Goal: Task Accomplishment & Management: Complete application form

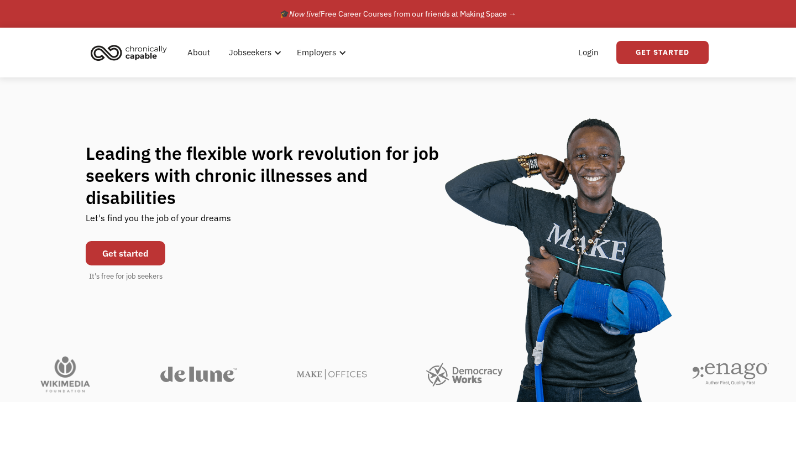
click at [130, 242] on link "Get started" at bounding box center [126, 253] width 80 height 24
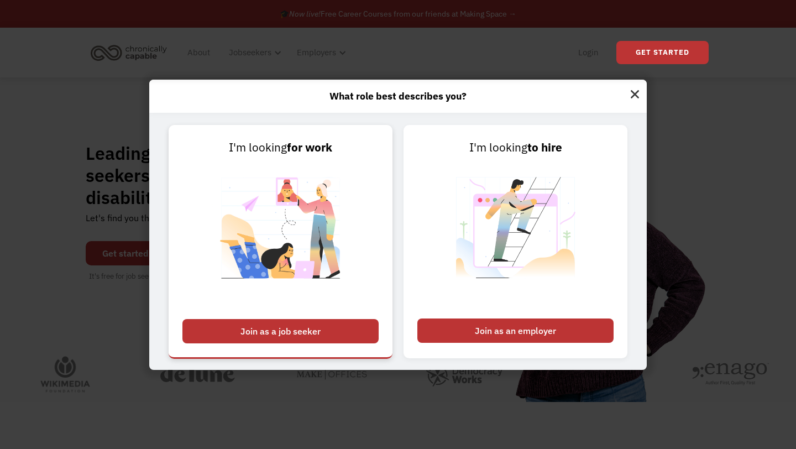
click at [270, 333] on div "Join as a job seeker" at bounding box center [280, 331] width 196 height 24
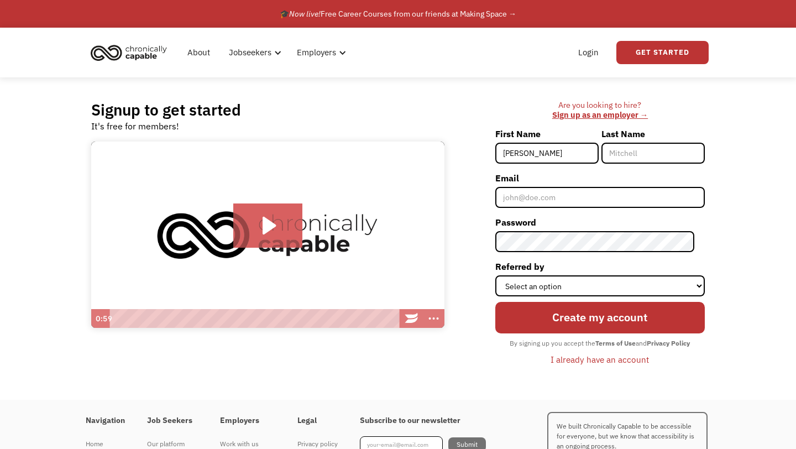
type input "Ruthie"
type input "Hynek"
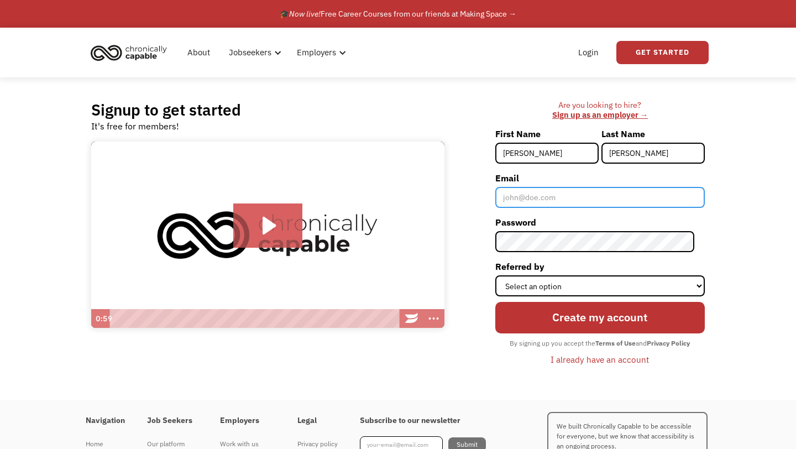
click at [537, 202] on input "Email" at bounding box center [600, 197] width 210 height 21
type input "[EMAIL_ADDRESS][DOMAIN_NAME]"
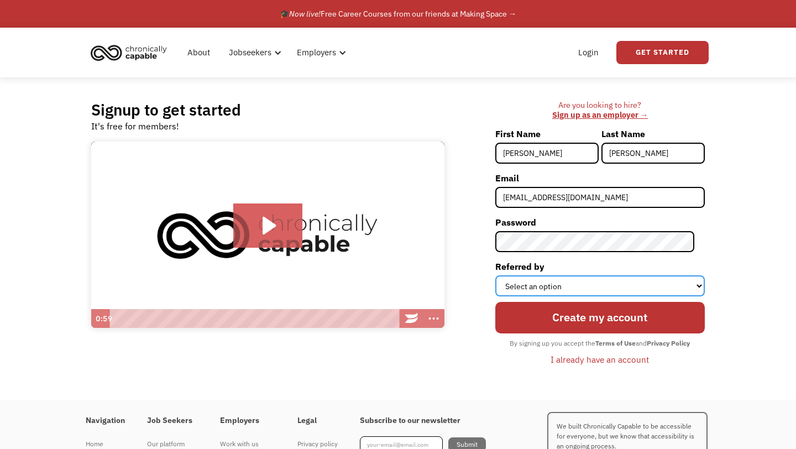
click at [546, 284] on select "Select an option Instagram Facebook Twitter Search Engine News Article Word of …" at bounding box center [600, 285] width 210 height 21
select select "Search Engine"
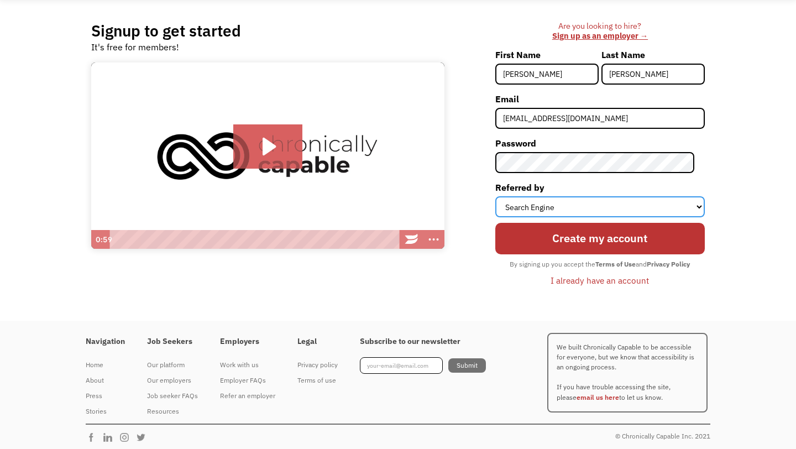
scroll to position [82, 0]
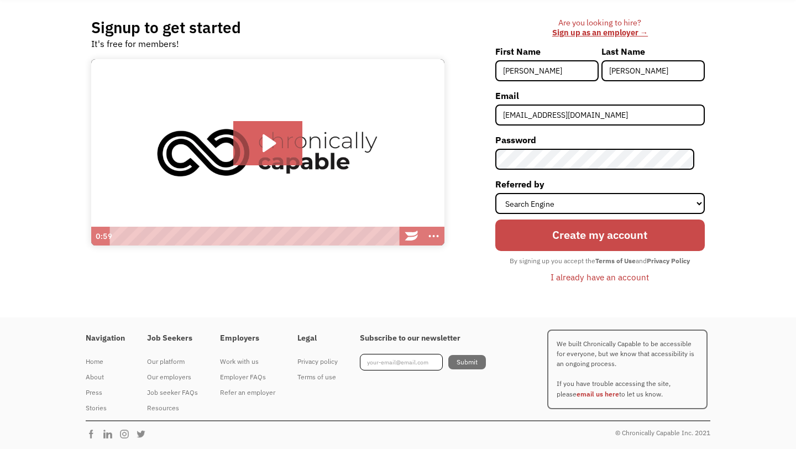
click at [543, 236] on input "Create my account" at bounding box center [600, 235] width 210 height 31
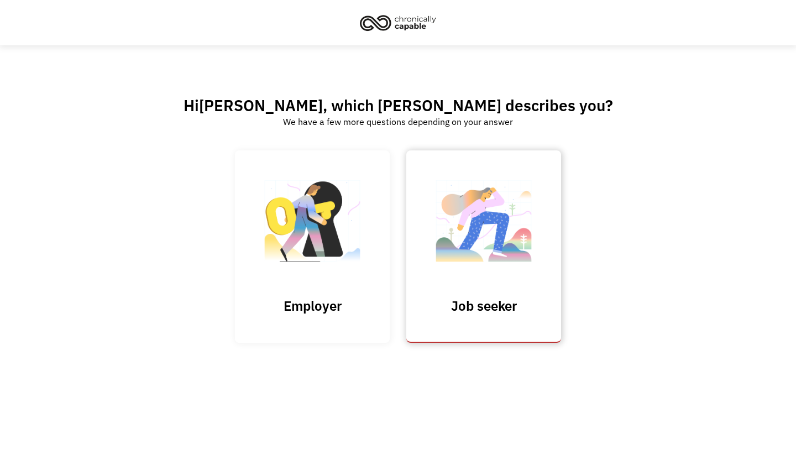
click at [501, 240] on img at bounding box center [484, 227] width 111 height 108
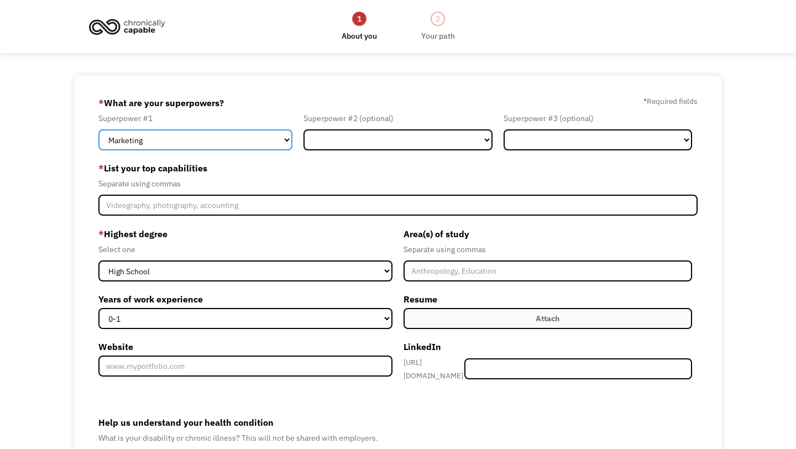
click at [266, 143] on select "Marketing Human Resources Finance Technology Operations Sales Industrial & Manu…" at bounding box center [195, 139] width 194 height 21
select select "Sales"
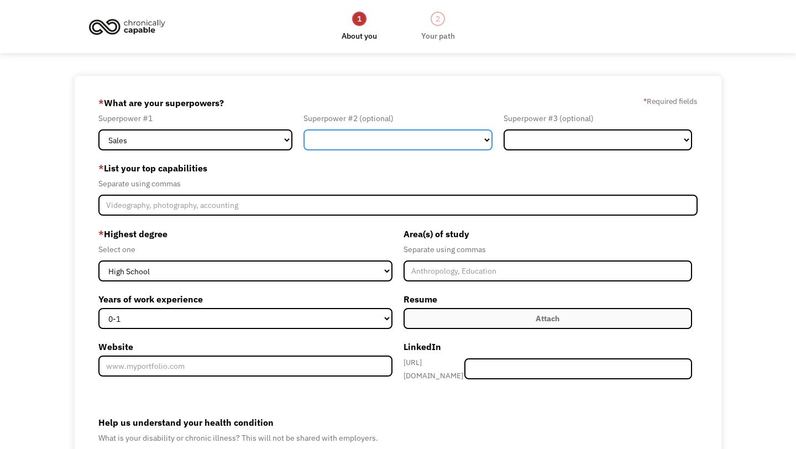
click at [424, 139] on select "Marketing Human Resources Finance Technology Operations Sales Industrial & Manu…" at bounding box center [398, 139] width 189 height 21
select select "Marketing"
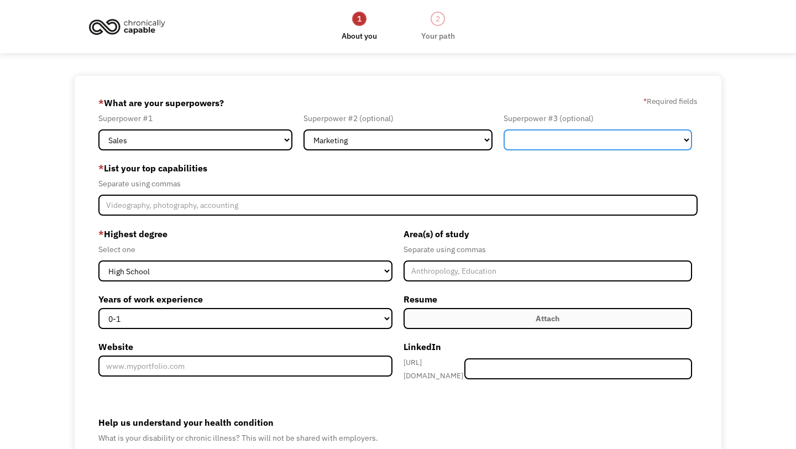
click at [523, 143] on select "Marketing Human Resources Finance Technology Operations Sales Industrial & Manu…" at bounding box center [598, 139] width 189 height 21
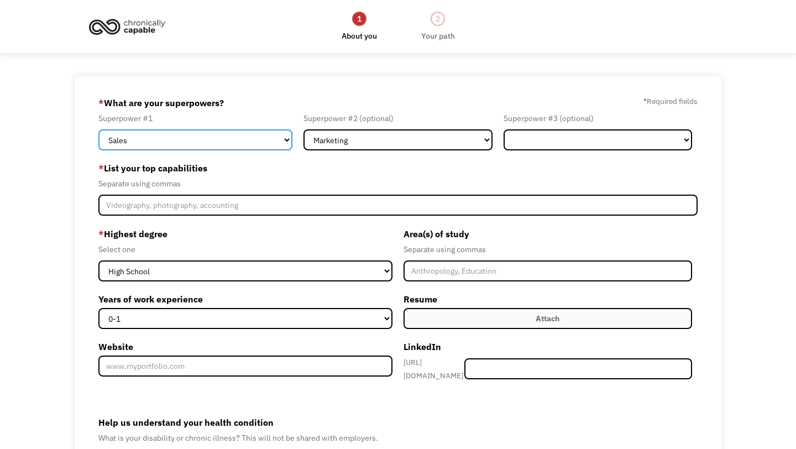
click at [209, 141] on select "Marketing Human Resources Finance Technology Operations Sales Industrial & Manu…" at bounding box center [195, 139] width 194 height 21
select select "Communications & Public Relations"
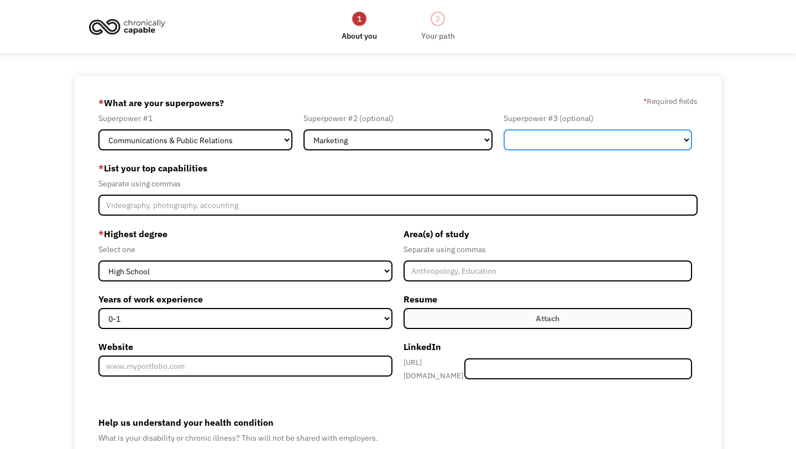
click at [558, 145] on select "Marketing Human Resources Finance Technology Operations Sales Industrial & Manu…" at bounding box center [598, 139] width 189 height 21
select select "Customer Service"
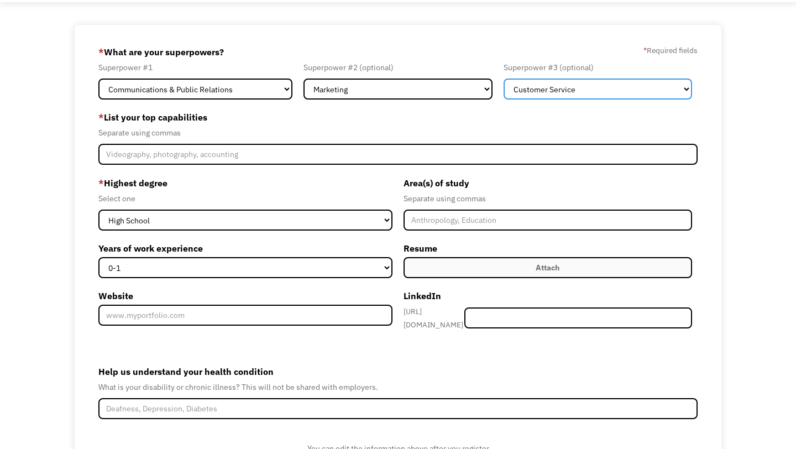
scroll to position [54, 0]
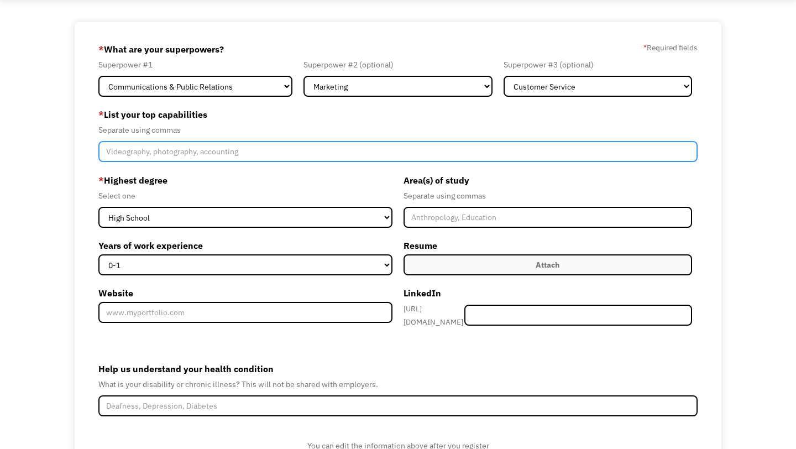
click at [200, 158] on input "Member-Create-Step1" at bounding box center [397, 151] width 599 height 21
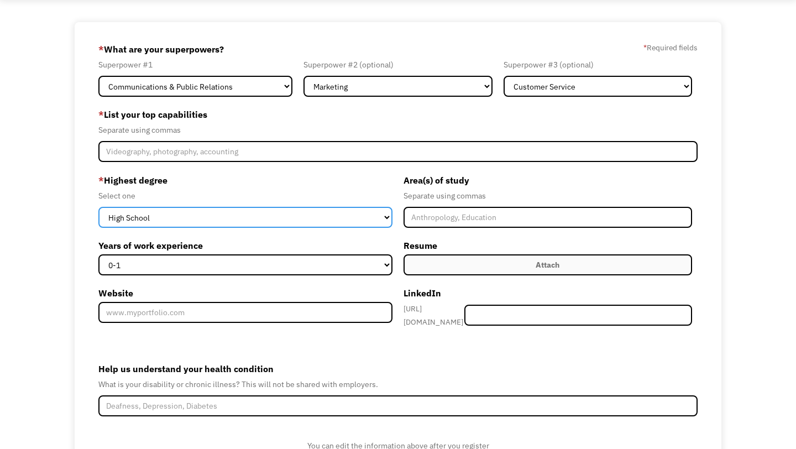
click at [206, 215] on select "High School Associates Bachelors Master's PhD" at bounding box center [245, 217] width 294 height 21
select select "bachelors"
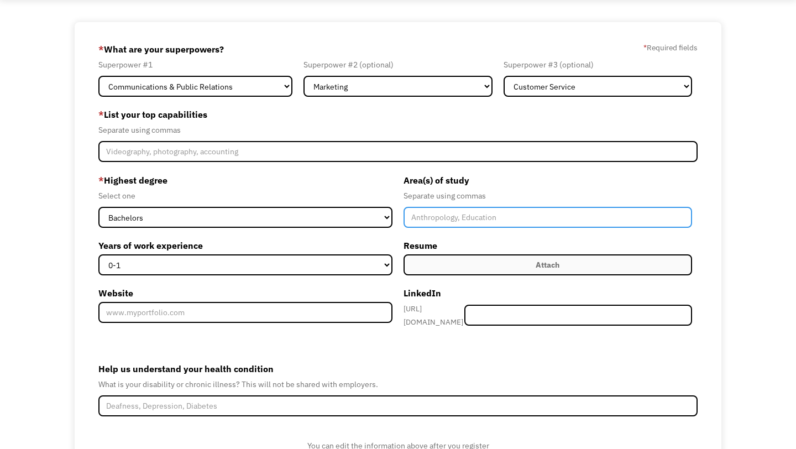
click at [515, 221] on input "Member-Create-Step1" at bounding box center [548, 217] width 289 height 21
type input "Communications"
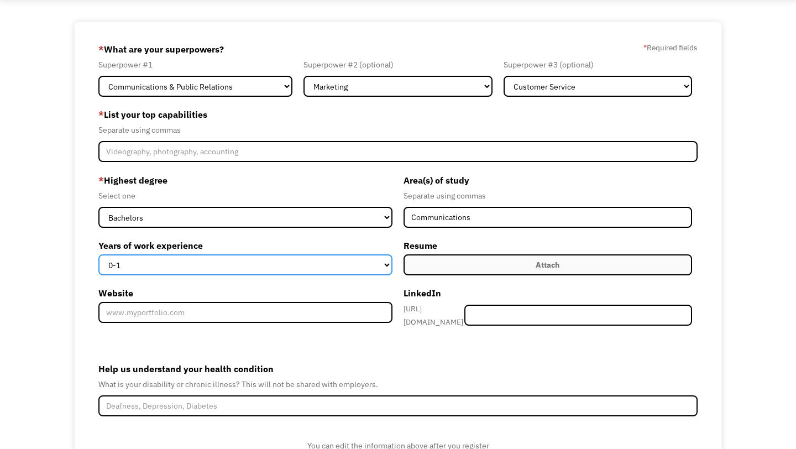
click at [151, 262] on select "0-1 2-4 5-10 11-15 15+" at bounding box center [245, 264] width 294 height 21
select select "5-10"
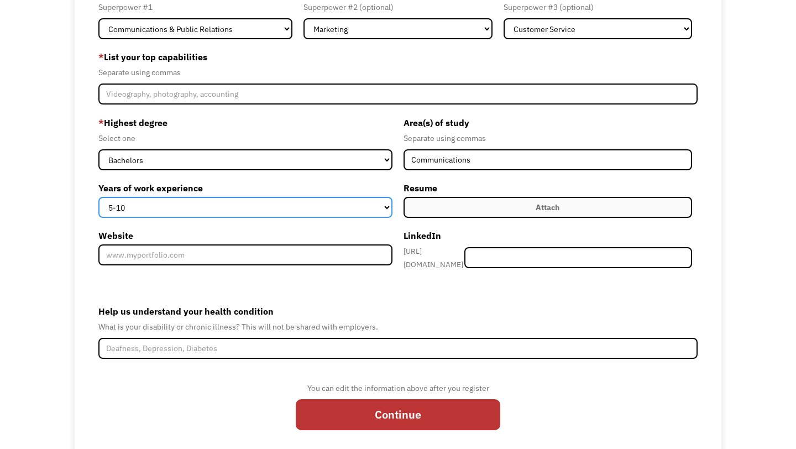
scroll to position [137, 0]
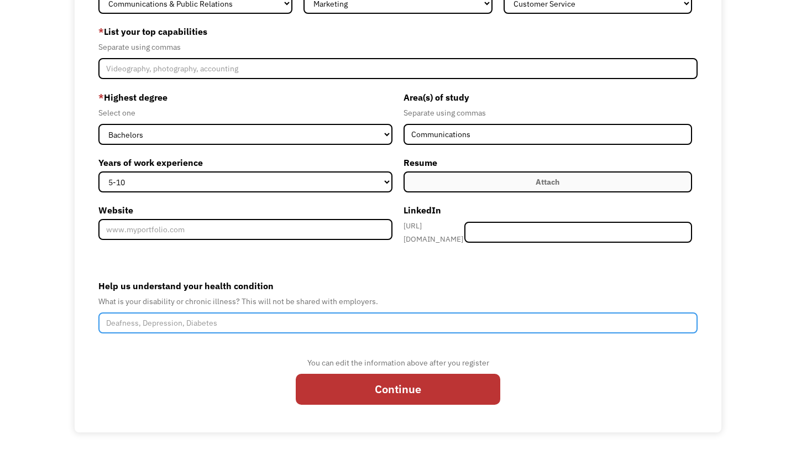
click at [170, 317] on input "Help us understand your health condition" at bounding box center [397, 322] width 599 height 21
type input "Dysautonomia"
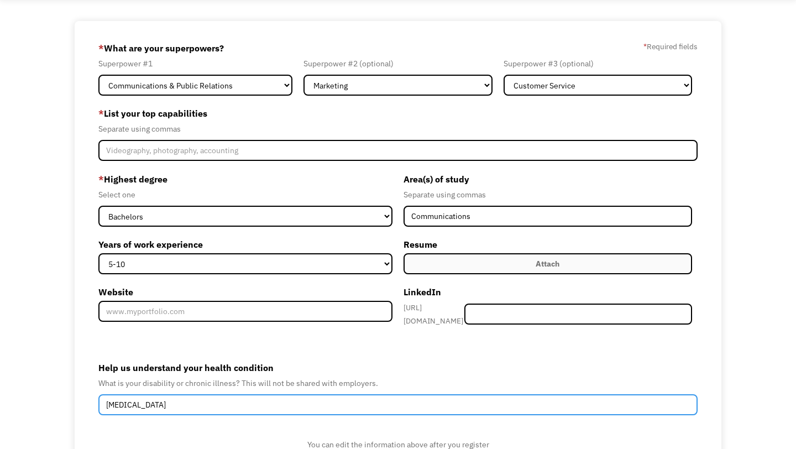
scroll to position [51, 0]
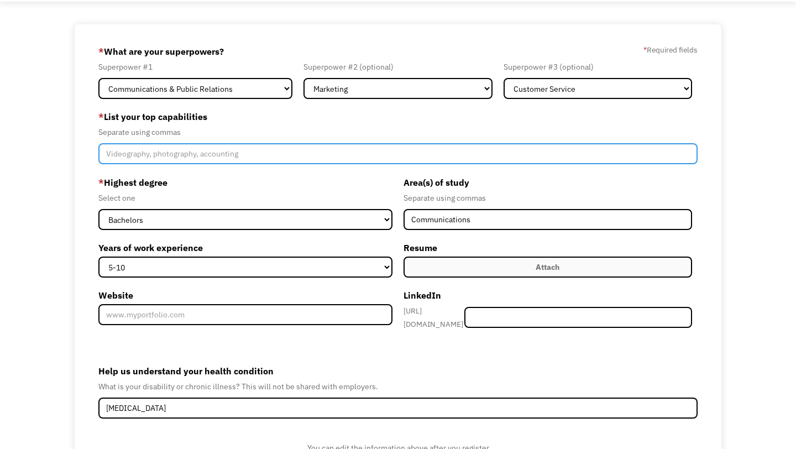
click at [144, 151] on input "Member-Create-Step1" at bounding box center [397, 153] width 599 height 21
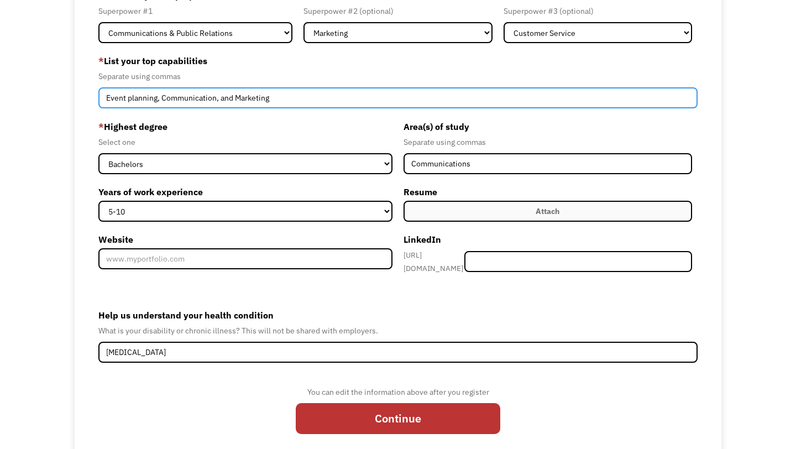
type input "Event planning, Communication, and Marketing"
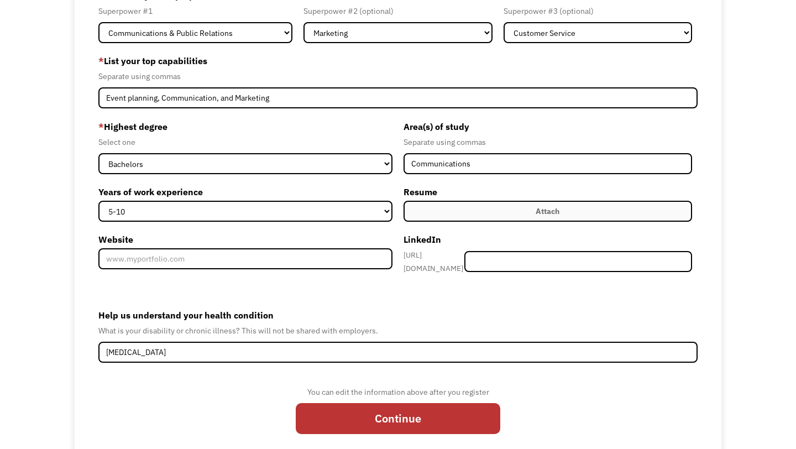
click at [454, 209] on label "Attach" at bounding box center [548, 211] width 289 height 21
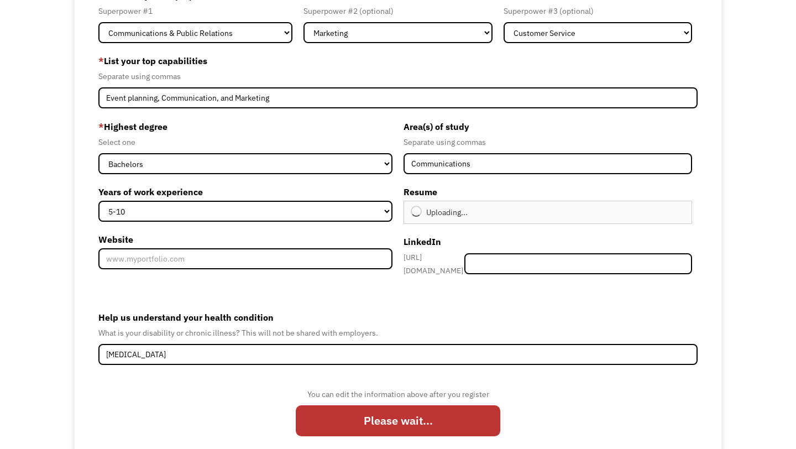
type input "Continue"
click at [423, 296] on form "68acc33720919d94c9eb2202 ruthieghynek@gmail.com Ruthie Hynek Search Engine * Wh…" at bounding box center [397, 216] width 599 height 459
click at [505, 213] on div "Remove file" at bounding box center [506, 212] width 6 height 6
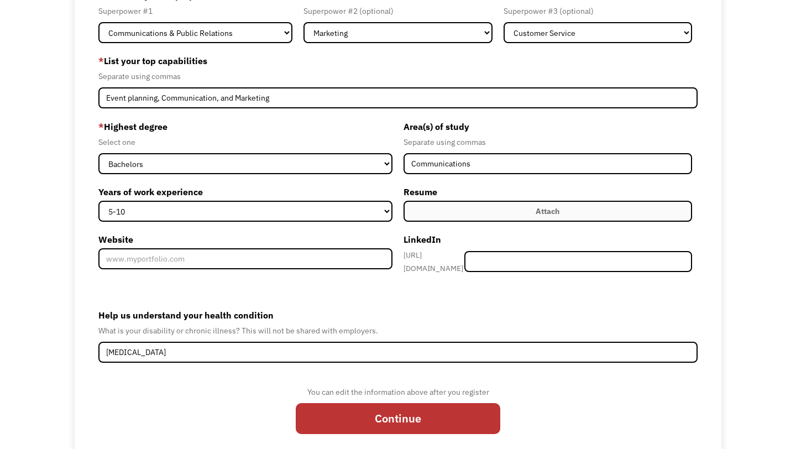
click at [456, 218] on label "Attach" at bounding box center [548, 211] width 289 height 21
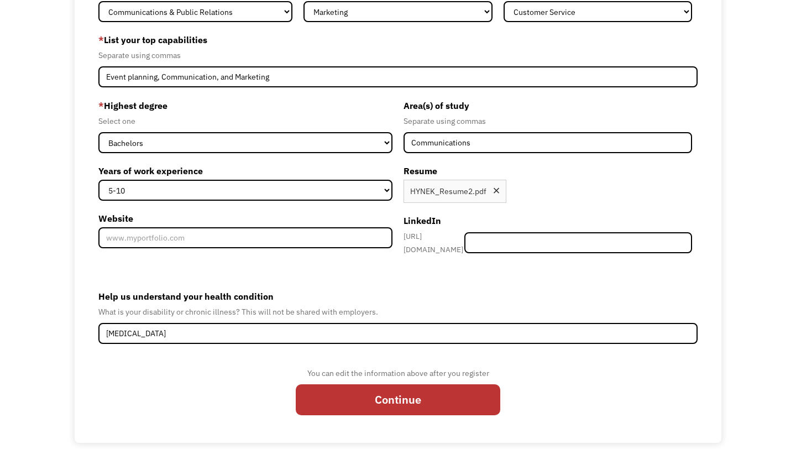
scroll to position [139, 0]
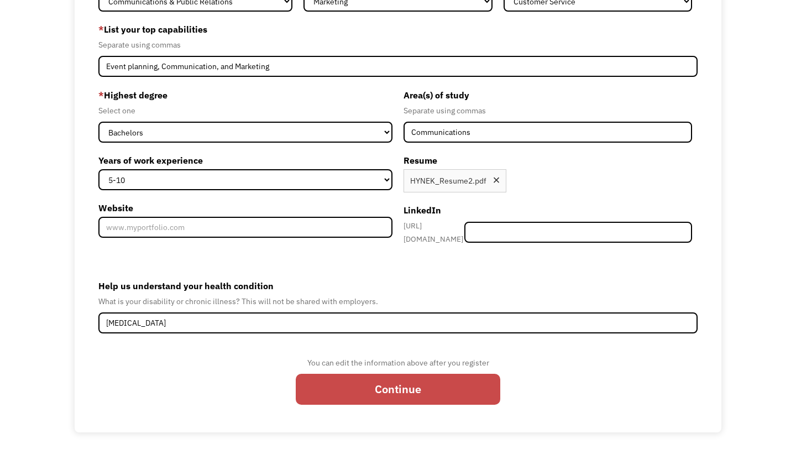
click at [382, 386] on input "Continue" at bounding box center [398, 389] width 205 height 31
type input "Please wait..."
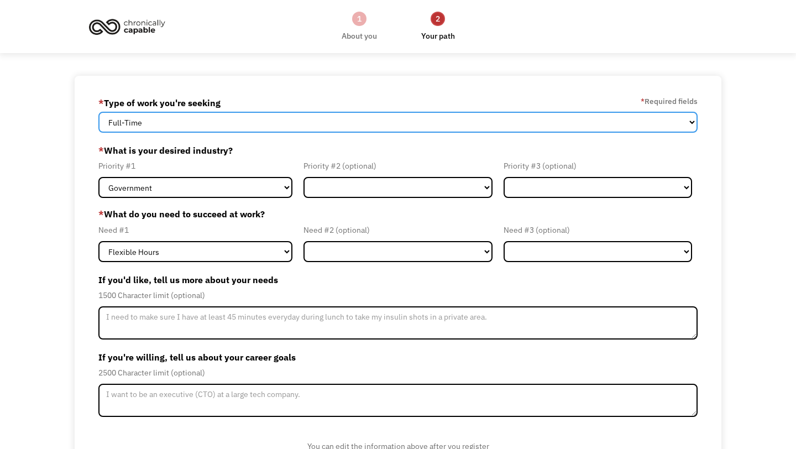
click at [309, 123] on select "Full-Time Part-Time Both Full-Time and Part-Time" at bounding box center [397, 122] width 599 height 21
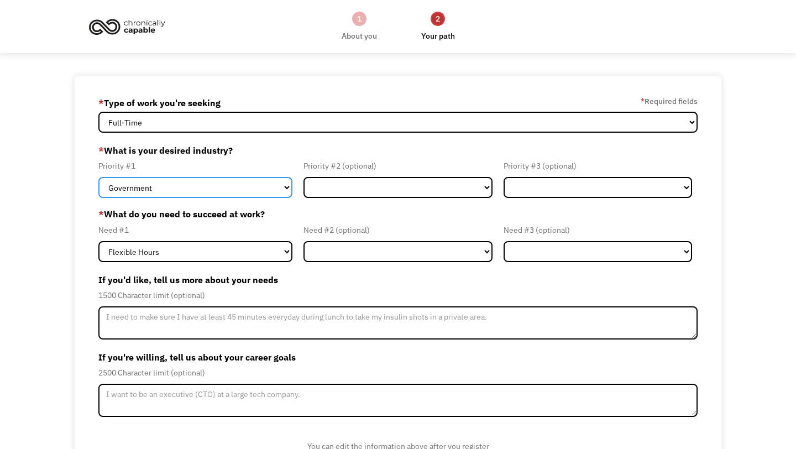
click at [241, 187] on select "Government Finance & Insurance Health & Social Care Tech & Engineering Creative…" at bounding box center [195, 187] width 194 height 21
select select "Creative & Design"
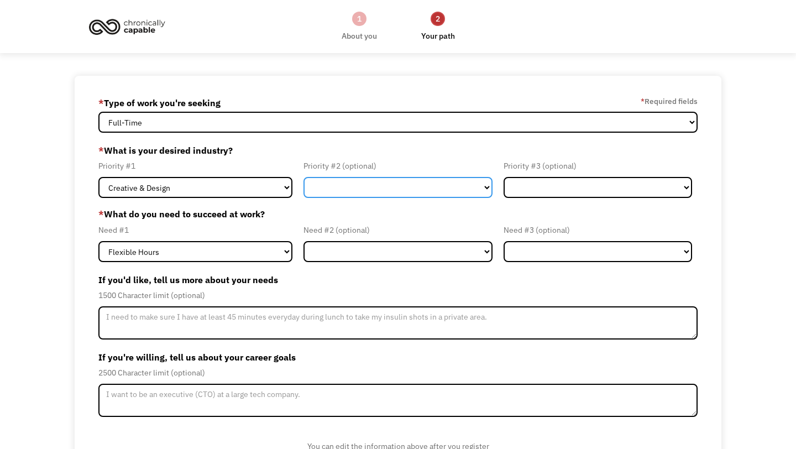
click at [334, 188] on select "Government Finance & Insurance Health & Social Care Tech & Engineering Creative…" at bounding box center [398, 187] width 189 height 21
select select "Other"
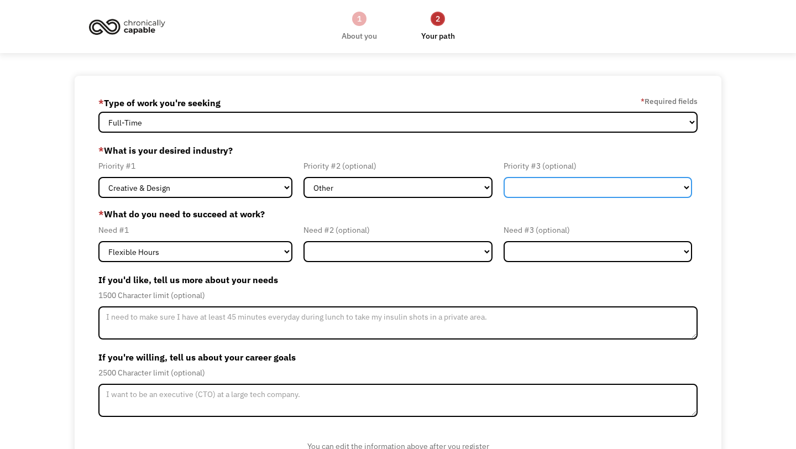
click at [597, 193] on select "Government Finance & Insurance Health & Social Care Tech & Engineering Creative…" at bounding box center [598, 187] width 189 height 21
select select "Other"
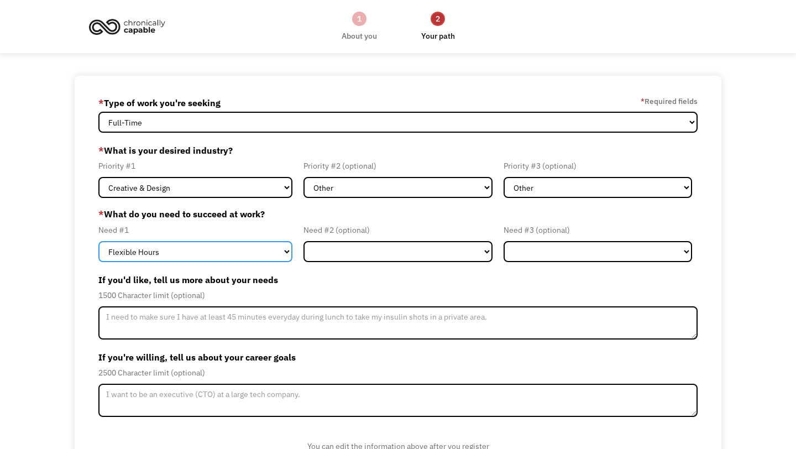
click at [244, 252] on select "Flexible Hours Remote Work Service Animal On-site Accommodations Visual Support…" at bounding box center [195, 251] width 194 height 21
select select "Remote Work"
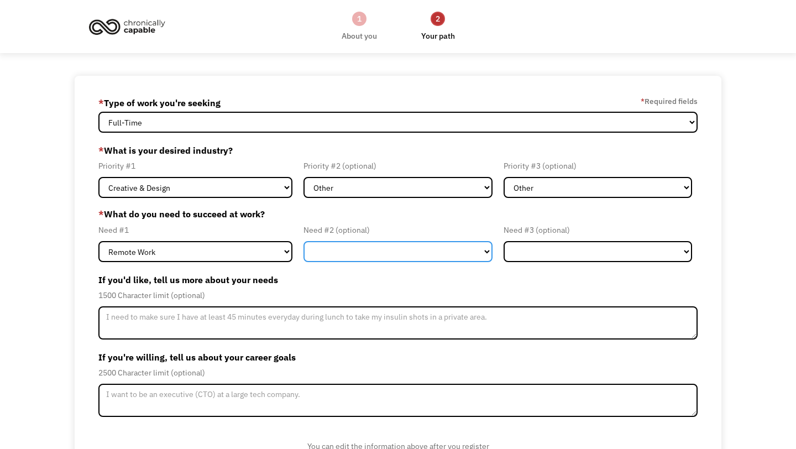
click at [338, 253] on select "Flexible Hours Remote Work Service Animal On-site Accommodations Visual Support…" at bounding box center [398, 251] width 189 height 21
select select "Flexible Hours"
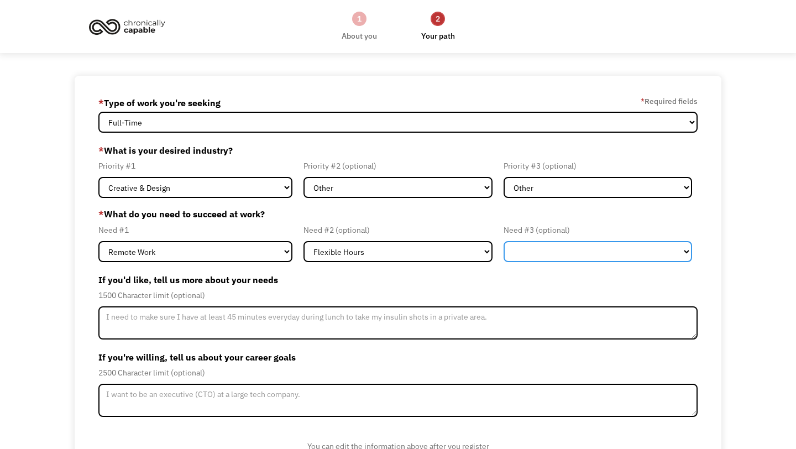
click at [531, 244] on select "Flexible Hours Remote Work Service Animal On-site Accommodations Visual Support…" at bounding box center [598, 251] width 189 height 21
select select "Other"
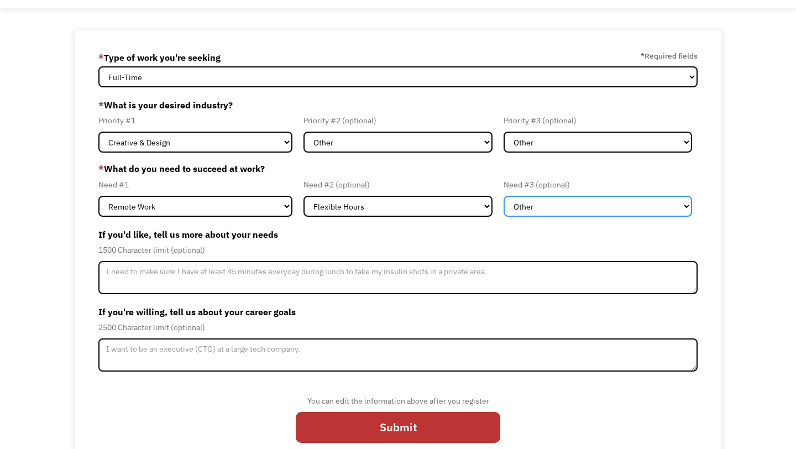
scroll to position [46, 0]
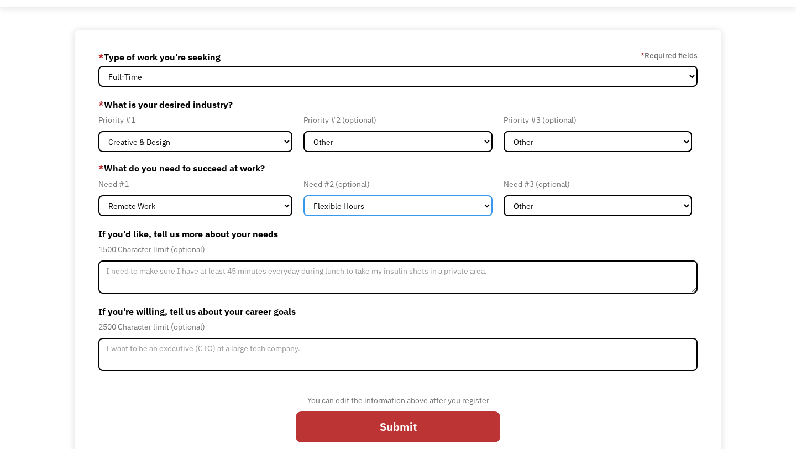
click at [368, 200] on select "Flexible Hours Remote Work Service Animal On-site Accommodations Visual Support…" at bounding box center [398, 205] width 189 height 21
click at [361, 208] on select "Flexible Hours Remote Work Service Animal On-site Accommodations Visual Support…" at bounding box center [398, 205] width 189 height 21
select select "Other"
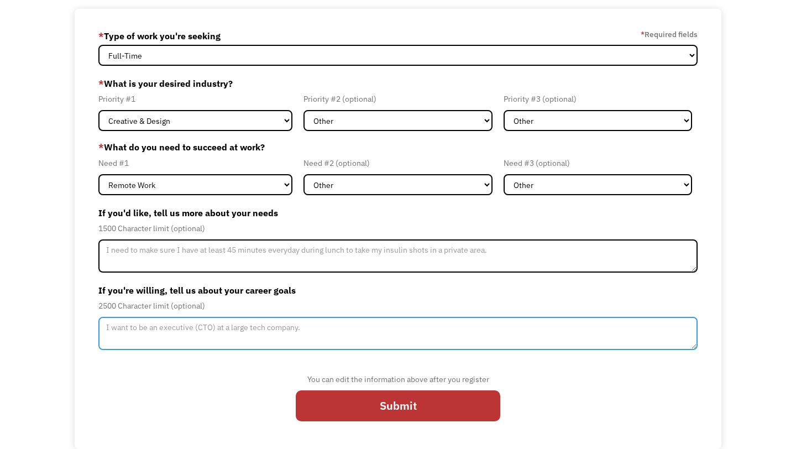
click at [170, 329] on textarea "Member-Update-Form-Step2" at bounding box center [397, 333] width 599 height 33
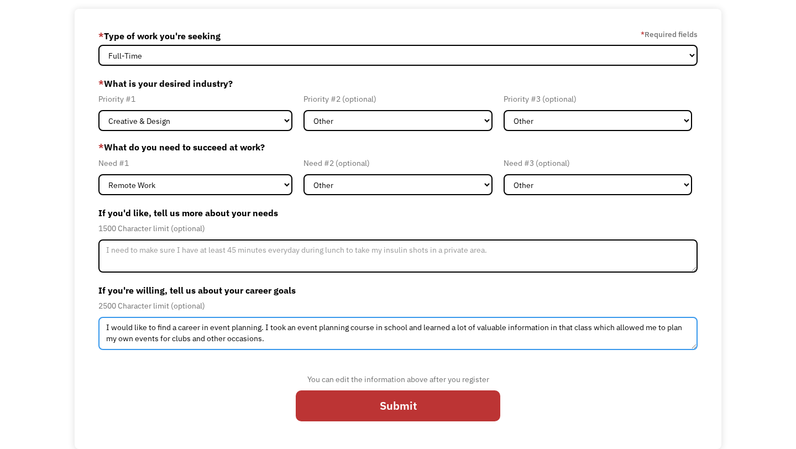
click at [588, 327] on textarea "I would like to find a career in event planning. I took an event planning cours…" at bounding box center [397, 333] width 599 height 33
click at [256, 343] on textarea "I would like to find a career in event planning. I took an event planning cours…" at bounding box center [397, 333] width 599 height 33
type textarea "I would like to find a career in event planning. I took an event planning cours…"
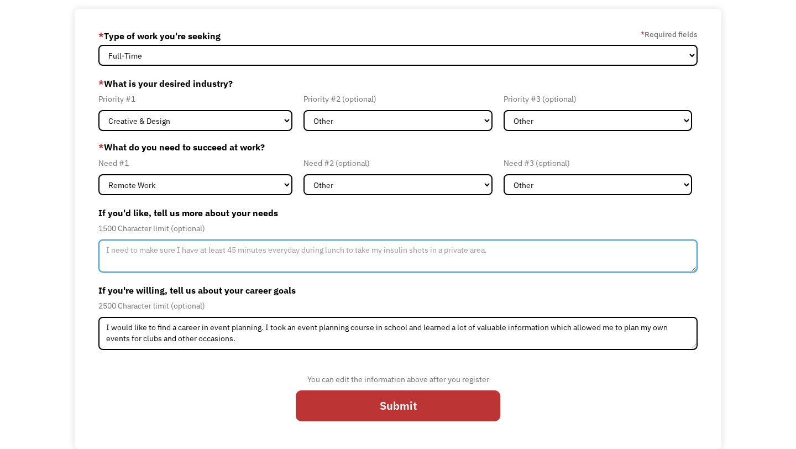
click at [142, 250] on textarea "Member-Update-Form-Step2" at bounding box center [397, 255] width 599 height 33
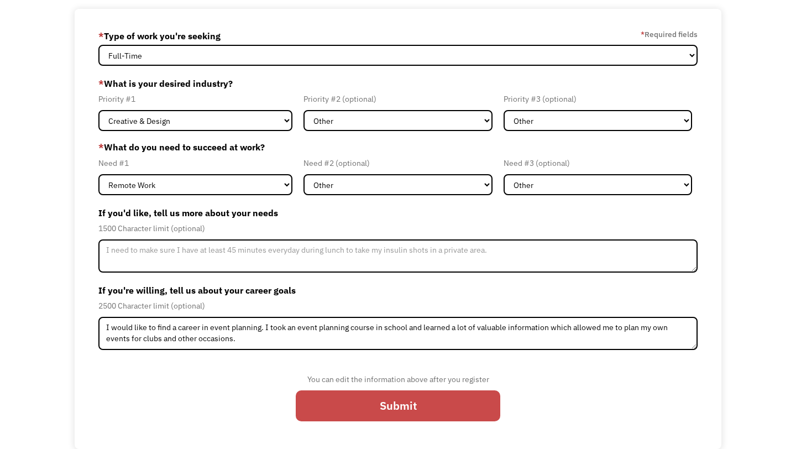
click at [318, 409] on input "Submit" at bounding box center [398, 405] width 205 height 31
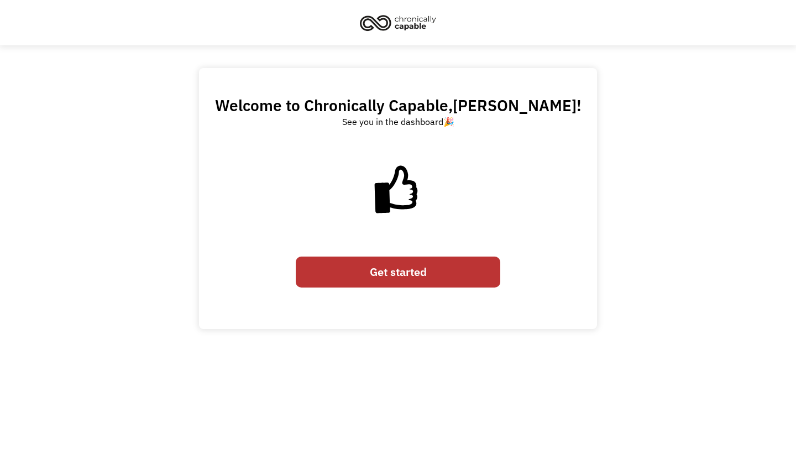
click at [373, 270] on link "Get started" at bounding box center [398, 272] width 205 height 31
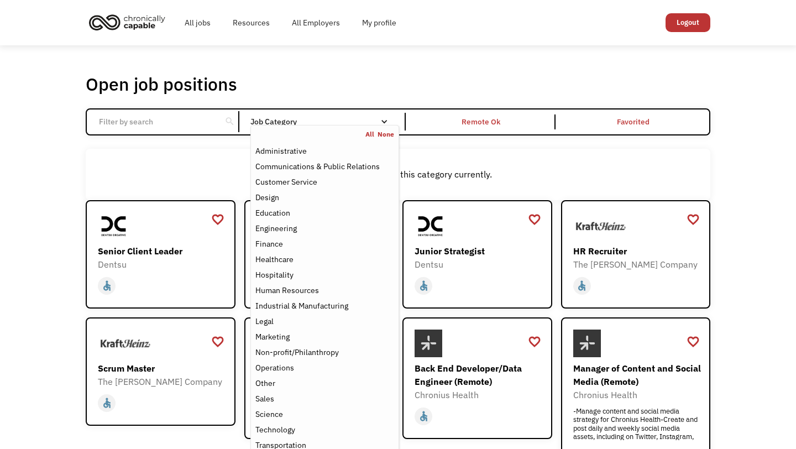
click at [343, 116] on div "Job Category" at bounding box center [324, 122] width 149 height 18
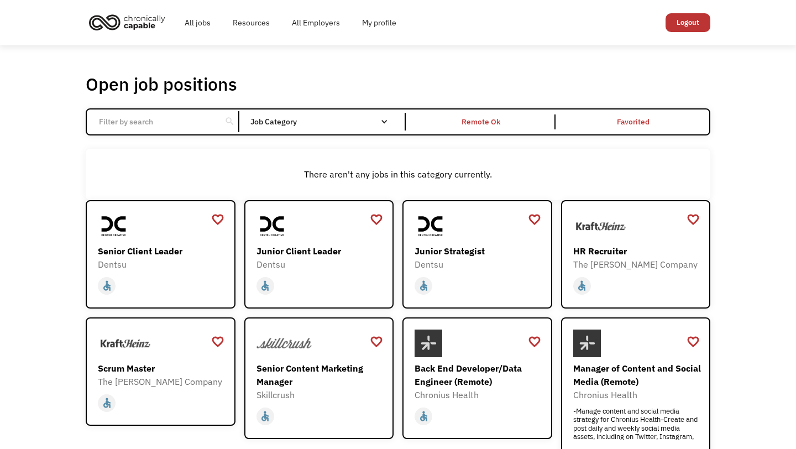
click at [392, 123] on div "Job Category" at bounding box center [324, 122] width 149 height 8
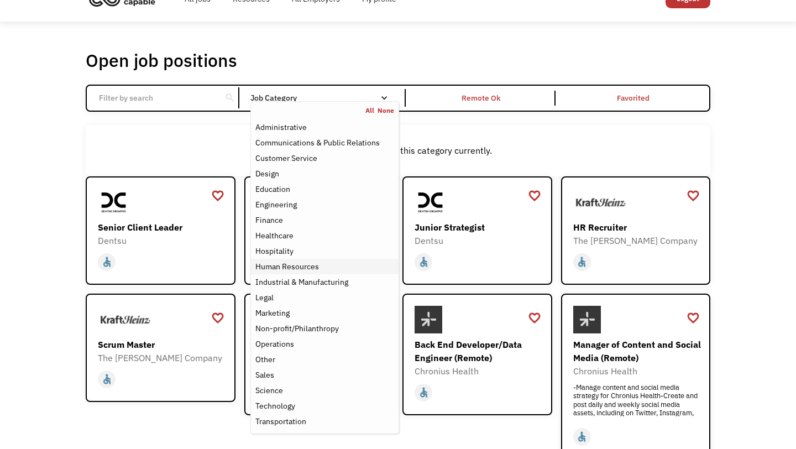
scroll to position [21, 0]
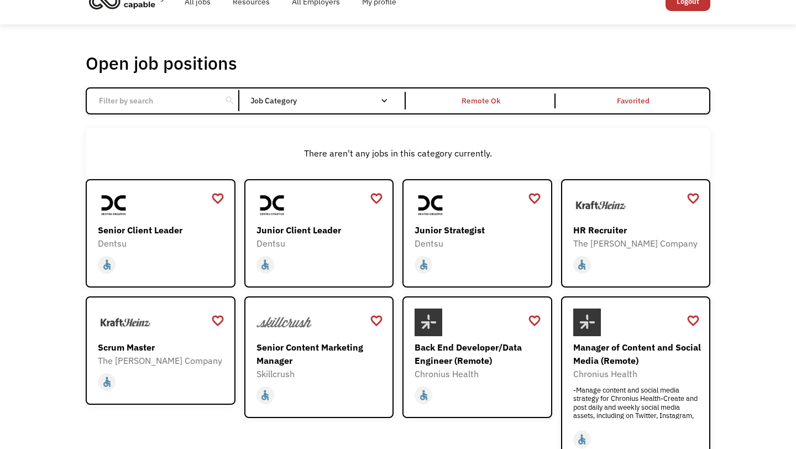
click at [156, 97] on input "Email Form" at bounding box center [153, 100] width 123 height 21
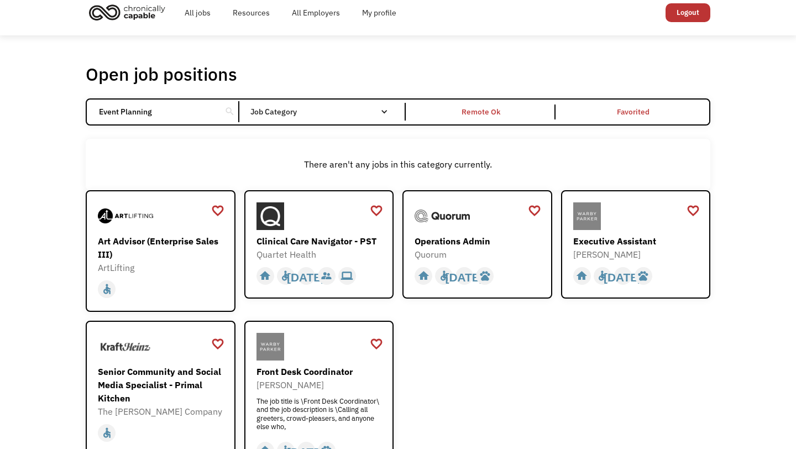
scroll to position [8, 0]
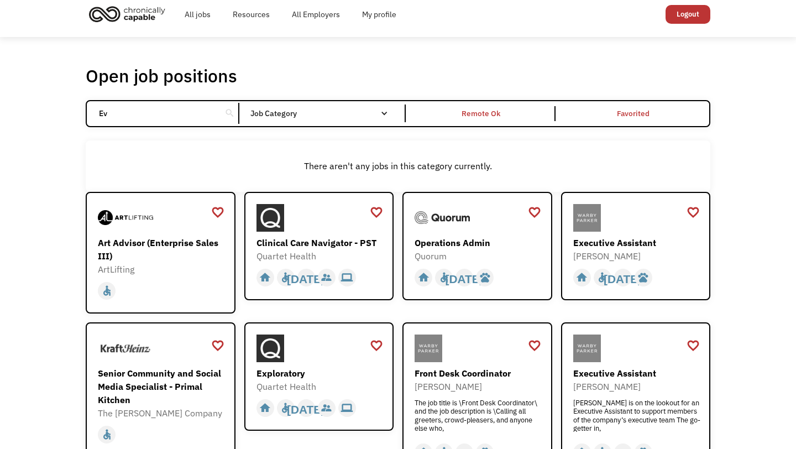
type input "E"
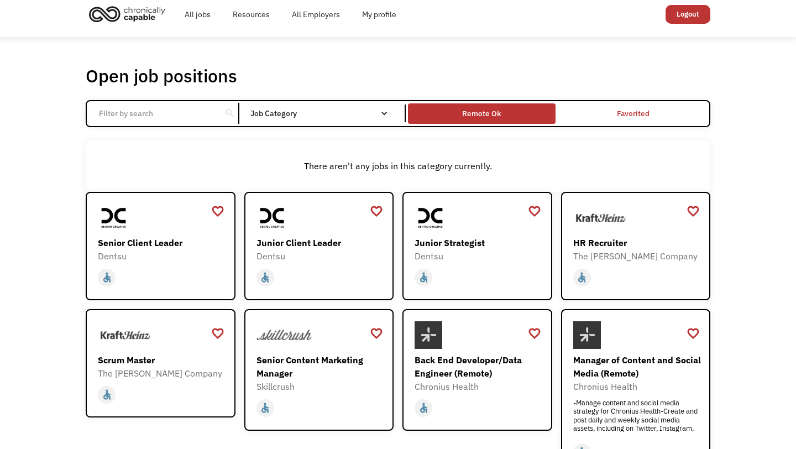
click at [499, 111] on div "Remote Ok" at bounding box center [481, 113] width 39 height 13
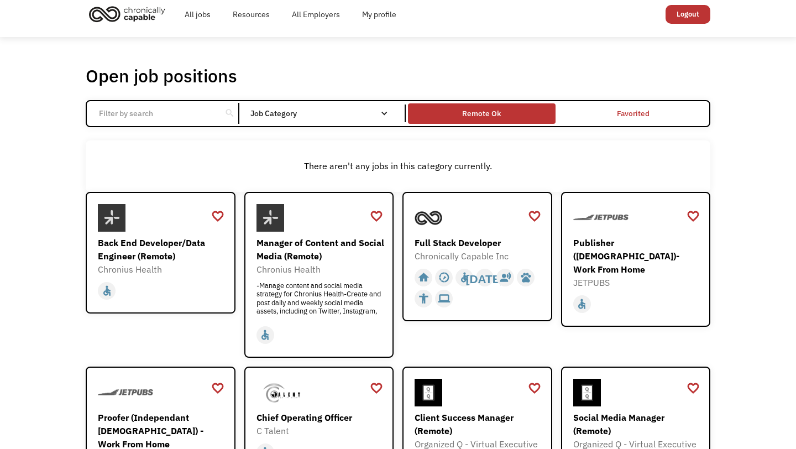
click at [508, 107] on div "Remote Ok" at bounding box center [481, 113] width 147 height 15
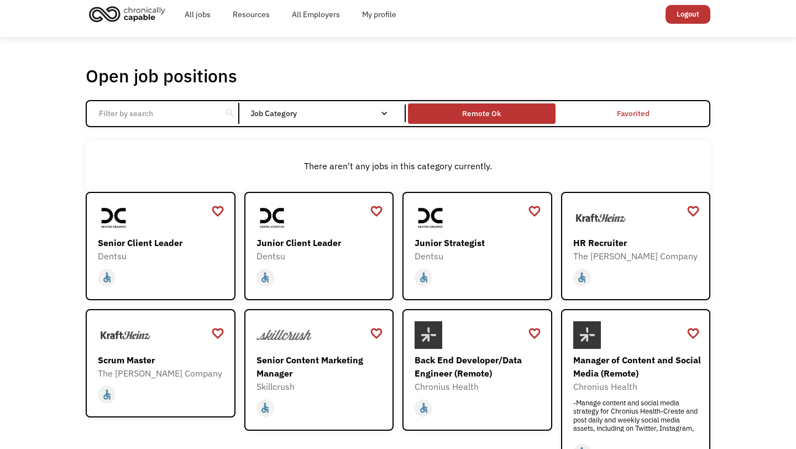
click at [492, 113] on div "Remote Ok" at bounding box center [481, 113] width 39 height 13
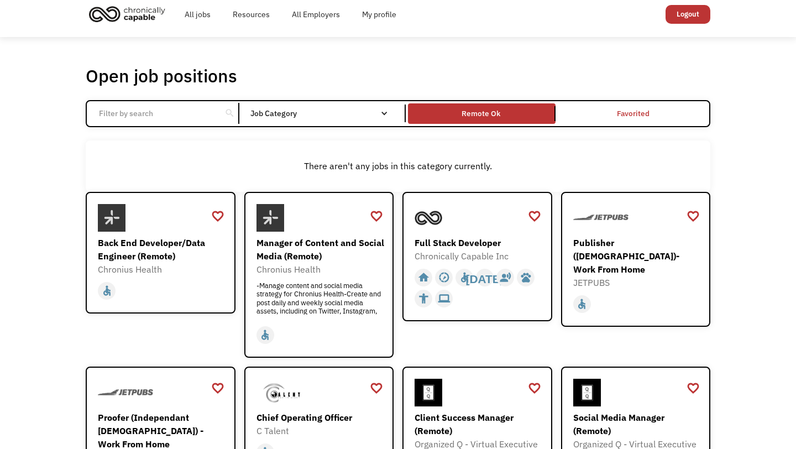
click at [176, 109] on input "Email Form" at bounding box center [153, 113] width 123 height 21
click at [0, 0] on nav "All None Administrative Communications & Public Relations Customer Service Desi…" at bounding box center [0, 0] width 0 height 0
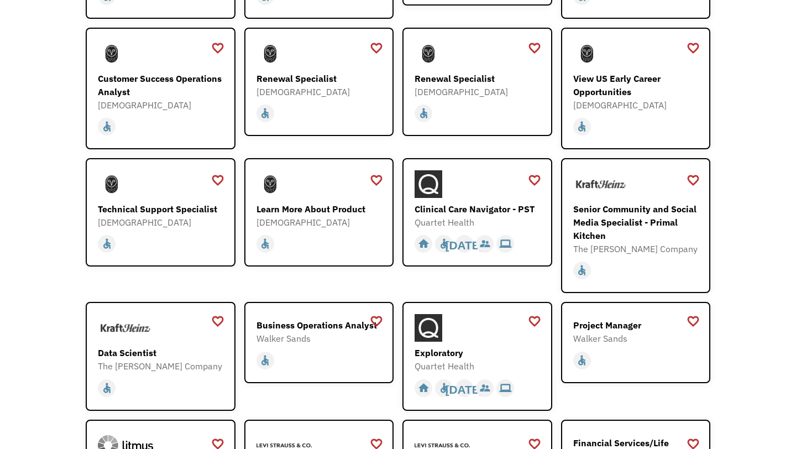
scroll to position [955, 0]
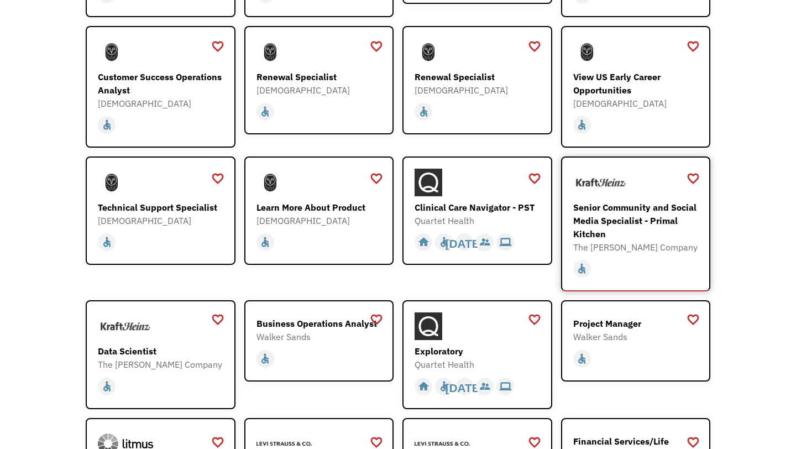
click at [624, 201] on div "Senior Community and Social Media Specialist - Primal Kitchen" at bounding box center [637, 221] width 128 height 40
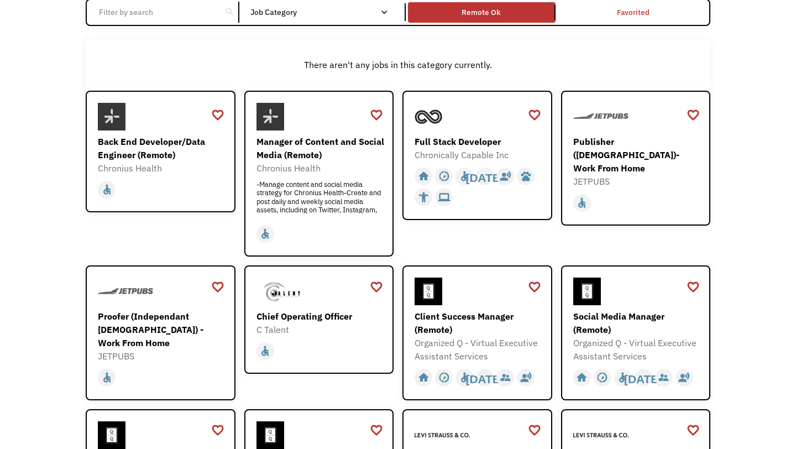
scroll to position [0, 0]
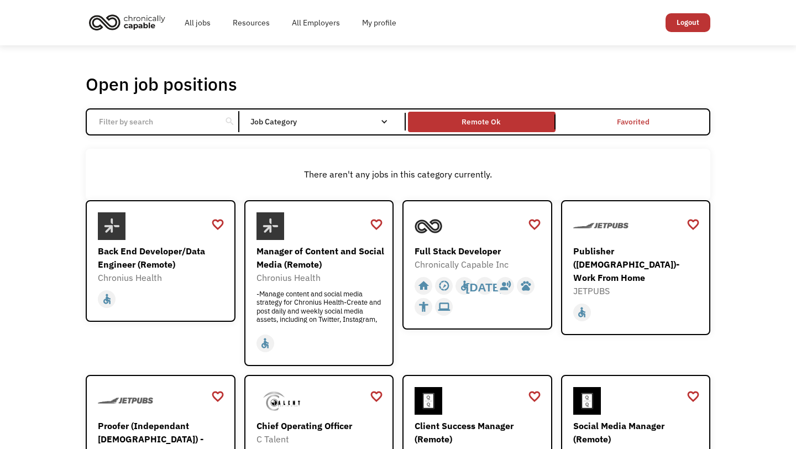
click at [309, 116] on div "Job Category" at bounding box center [324, 122] width 149 height 18
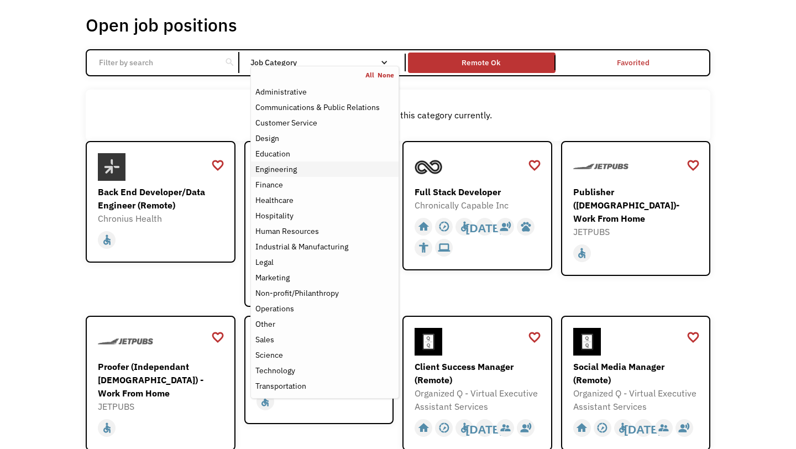
scroll to position [61, 0]
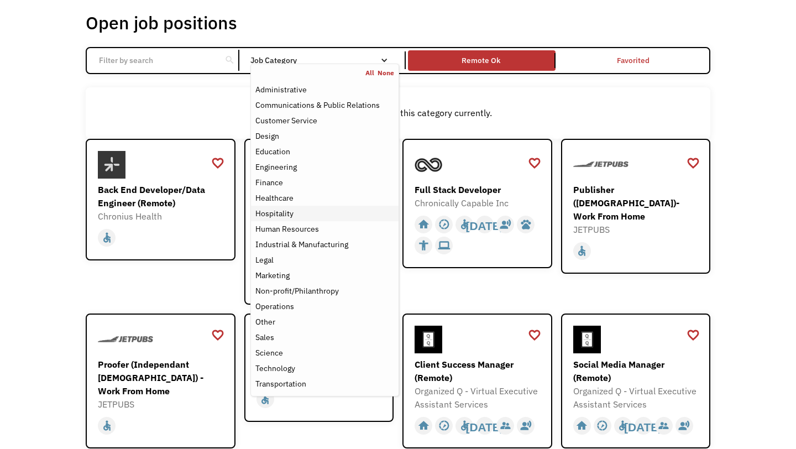
click at [299, 214] on div "Hospitality" at bounding box center [324, 213] width 139 height 13
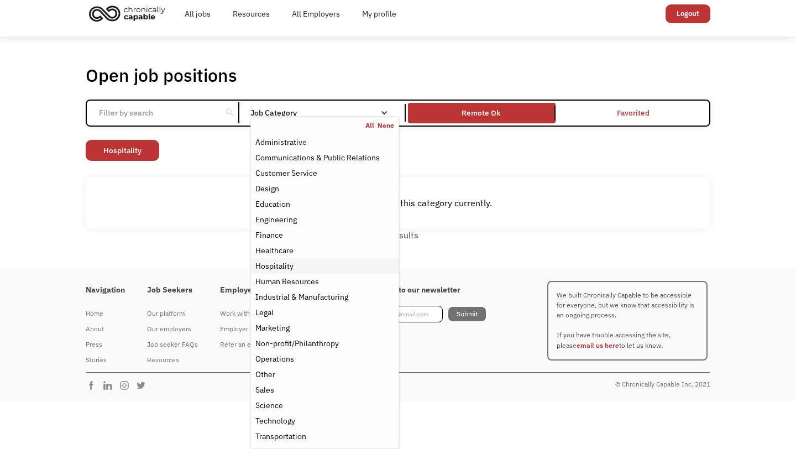
scroll to position [9, 0]
click at [318, 157] on div "Communications & Public Relations" at bounding box center [317, 157] width 124 height 13
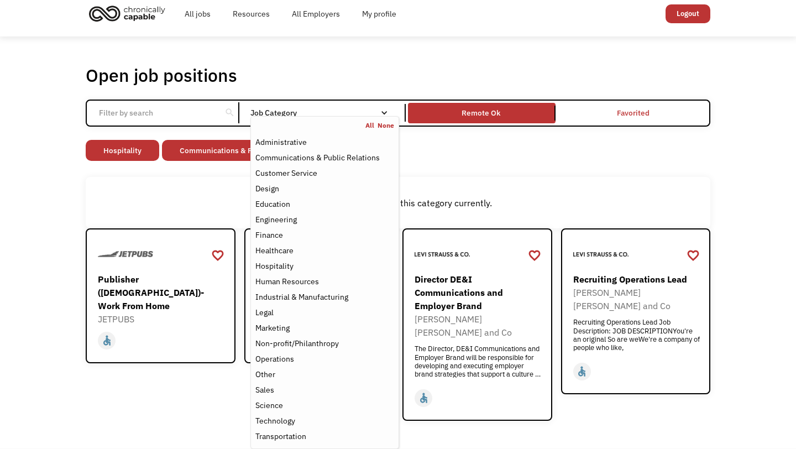
click at [31, 303] on div "Open job positions You have X liked items Search search Filter by category Admi…" at bounding box center [398, 242] width 796 height 412
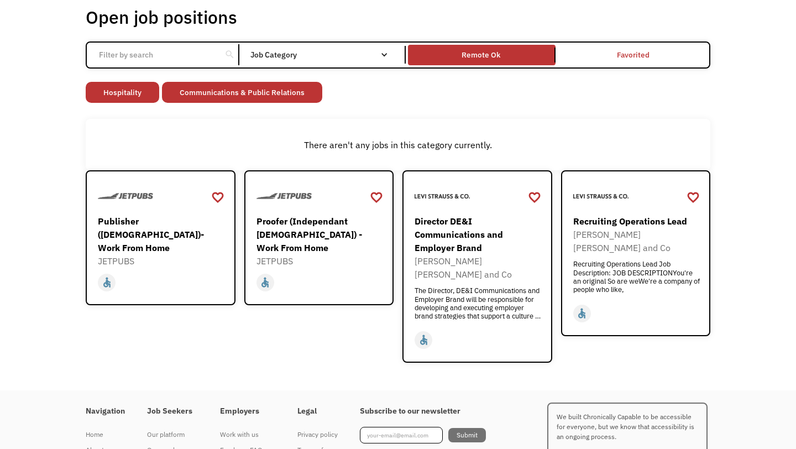
scroll to position [102, 0]
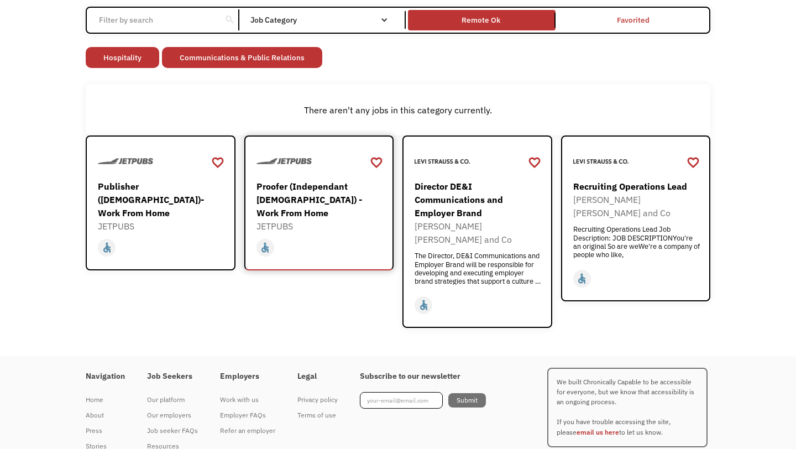
click at [339, 220] on div "JETPUBS" at bounding box center [321, 226] width 128 height 13
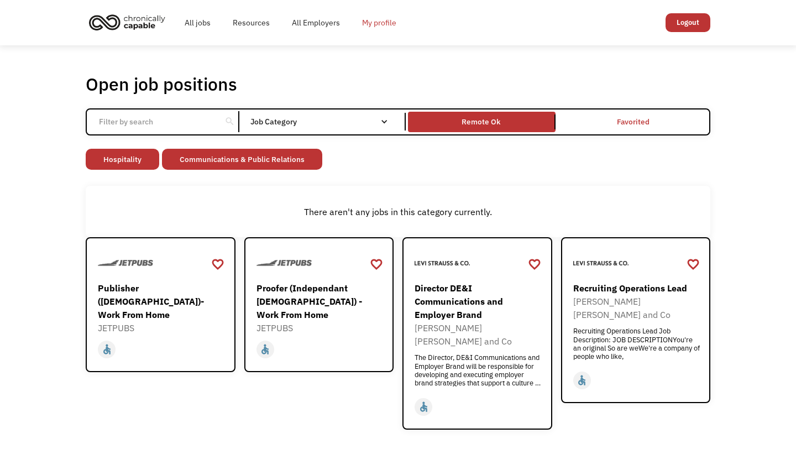
click at [376, 23] on link "My profile" at bounding box center [379, 22] width 56 height 35
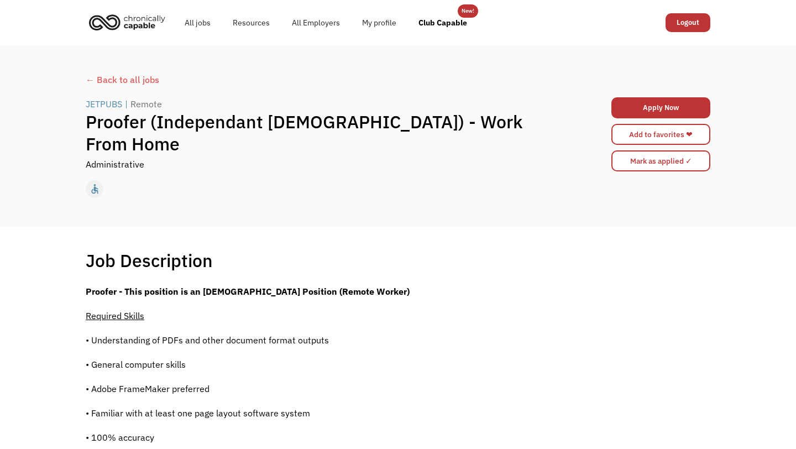
click at [100, 111] on div "JETPUBS" at bounding box center [104, 103] width 36 height 13
click at [631, 108] on link "Apply Now" at bounding box center [661, 107] width 99 height 21
click at [200, 28] on link "All jobs" at bounding box center [198, 22] width 48 height 35
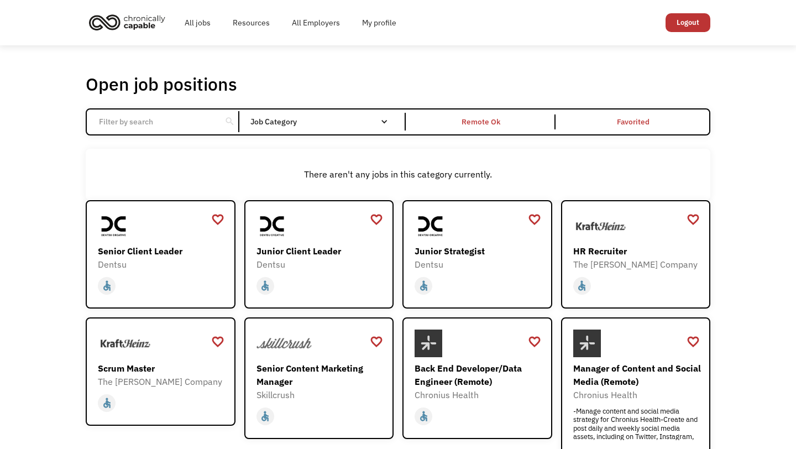
scroll to position [181, 0]
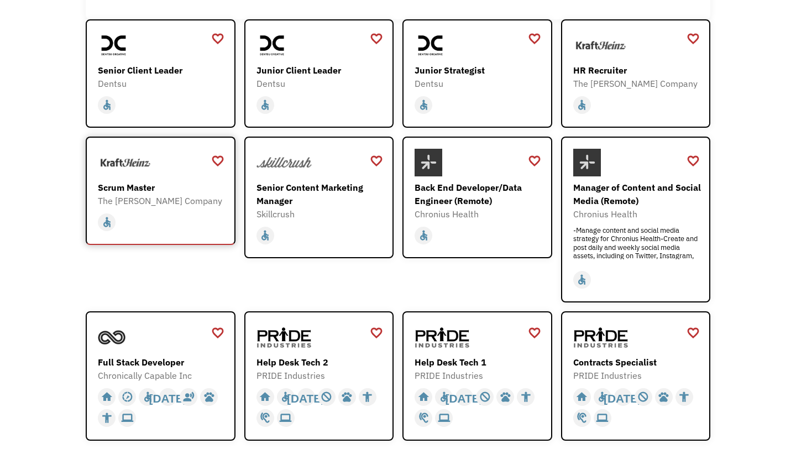
click at [156, 177] on div "Scrum Master The Kraft Heinz Company https://careers.kraftheinz.com/careers/Pip…" at bounding box center [162, 178] width 128 height 59
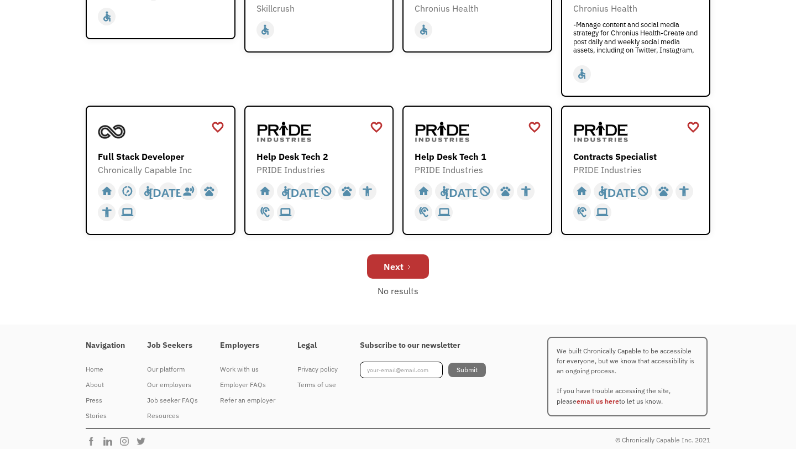
scroll to position [394, 0]
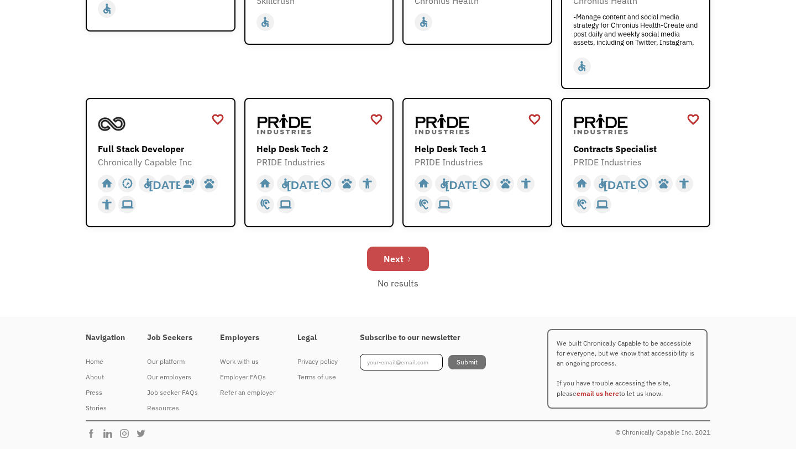
click at [390, 259] on div "Next" at bounding box center [394, 258] width 20 height 13
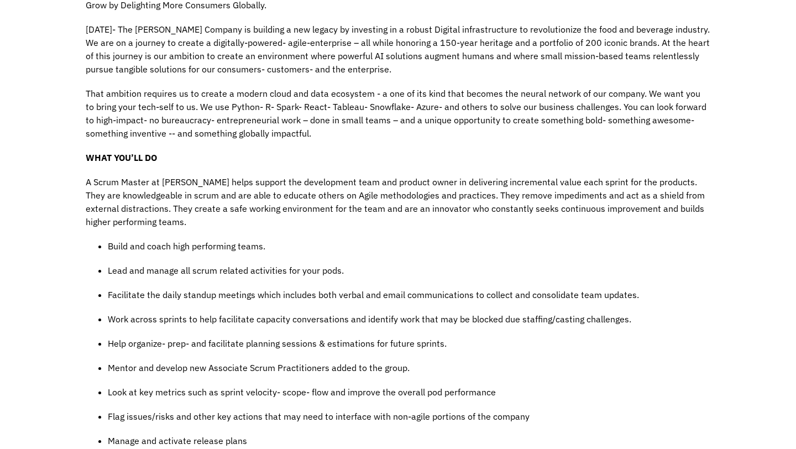
scroll to position [365, 0]
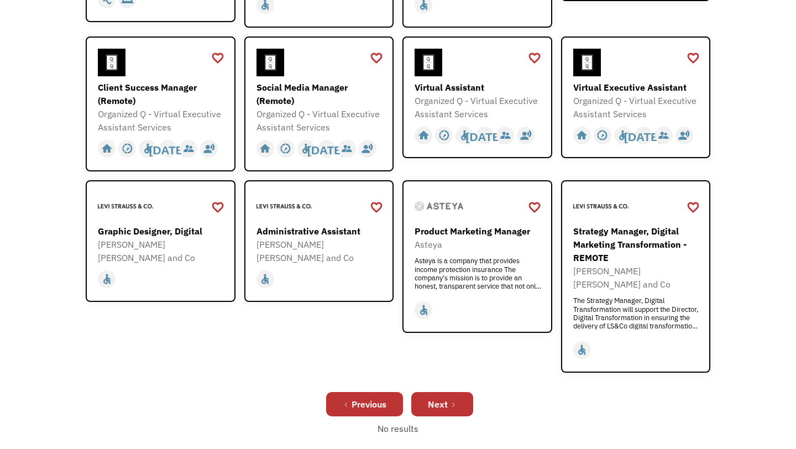
scroll to position [308, 0]
click at [447, 397] on div "Next" at bounding box center [438, 403] width 20 height 13
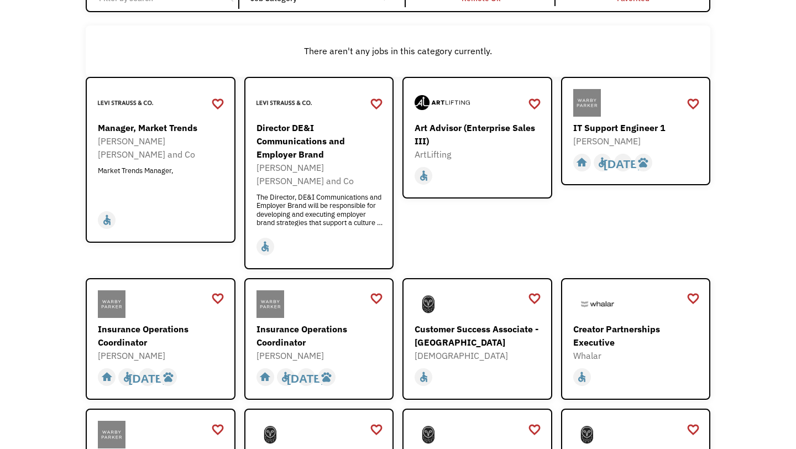
scroll to position [320, 0]
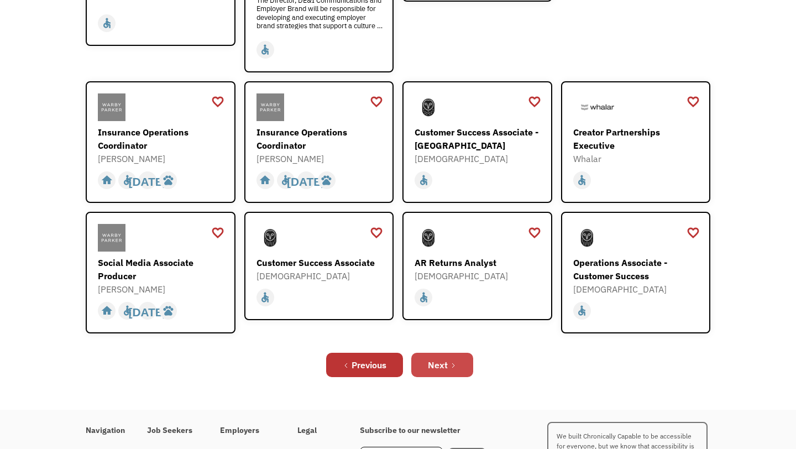
click at [448, 356] on link "Next" at bounding box center [442, 365] width 62 height 24
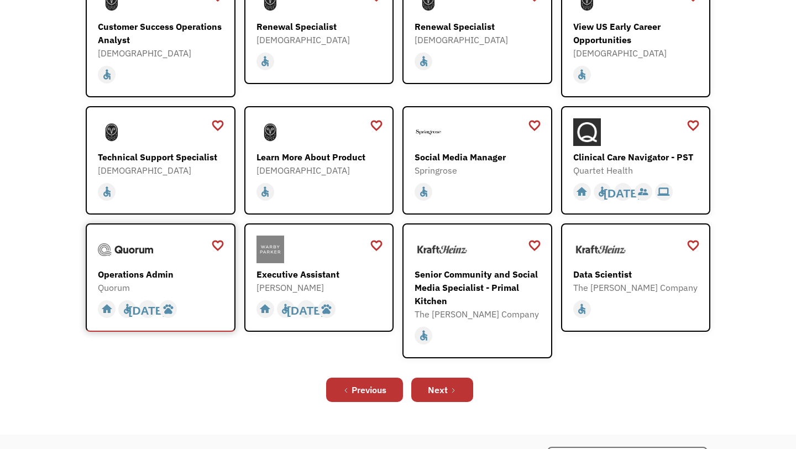
scroll to position [225, 0]
click at [453, 391] on icon "Next Page" at bounding box center [453, 389] width 7 height 7
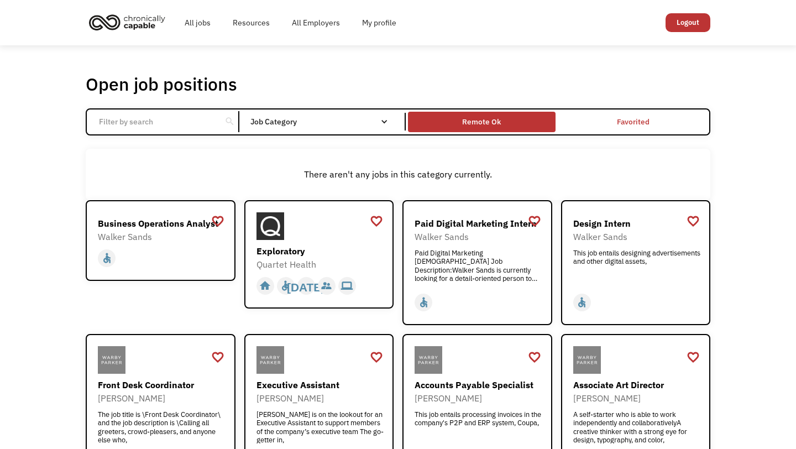
click at [484, 122] on div "Remote Ok" at bounding box center [481, 121] width 39 height 13
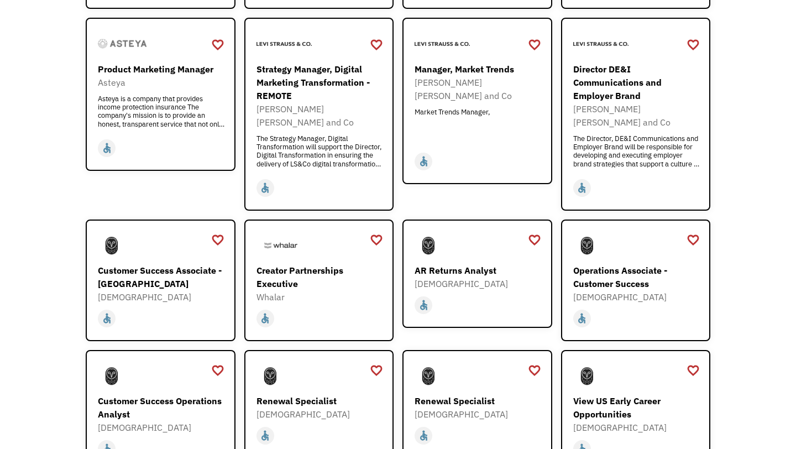
scroll to position [630, 0]
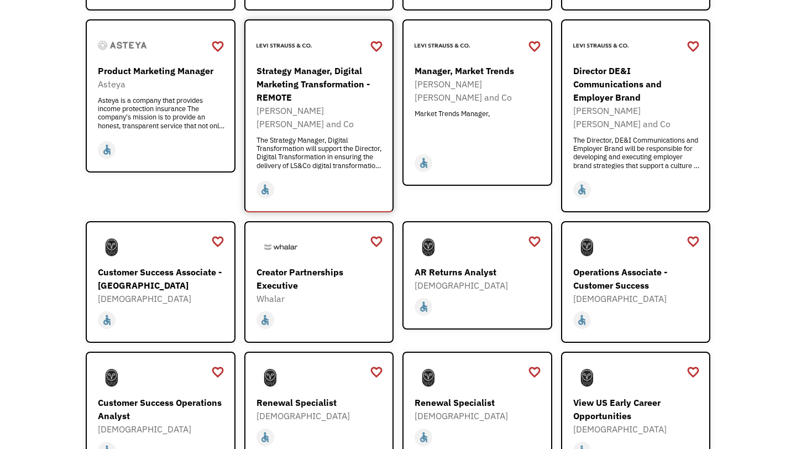
click at [347, 51] on div at bounding box center [321, 46] width 128 height 28
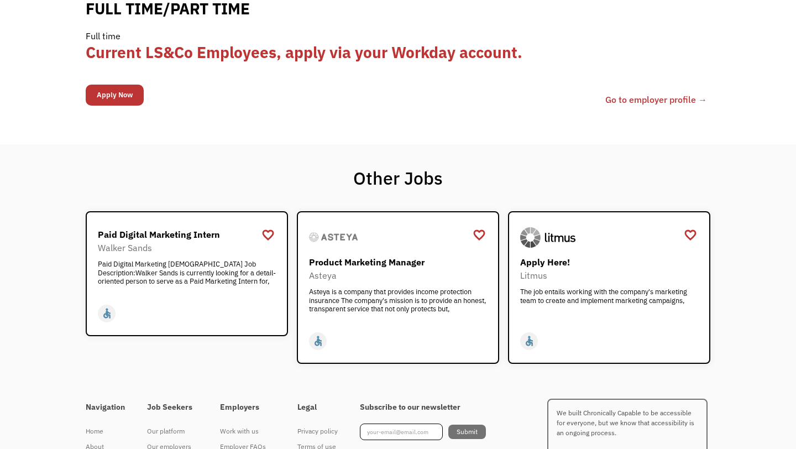
scroll to position [1133, 0]
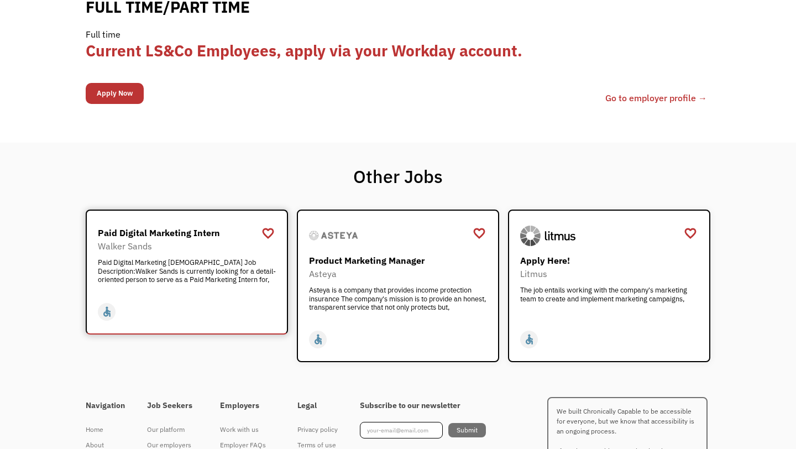
click at [174, 226] on div "Paid Digital Marketing Intern" at bounding box center [188, 232] width 181 height 13
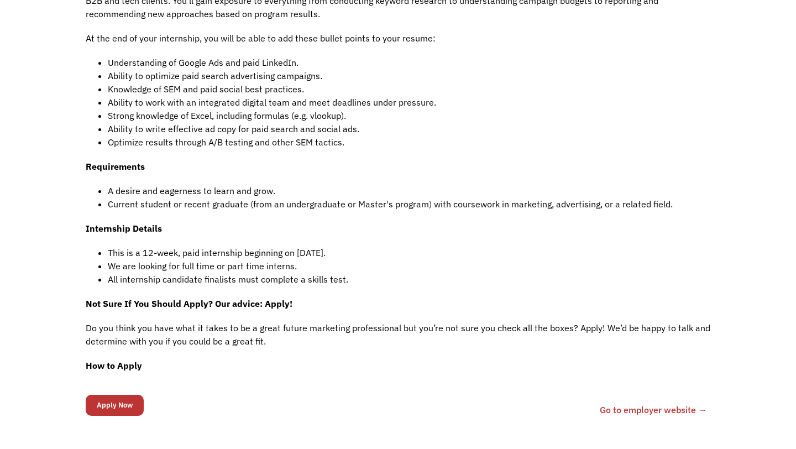
scroll to position [558, 0]
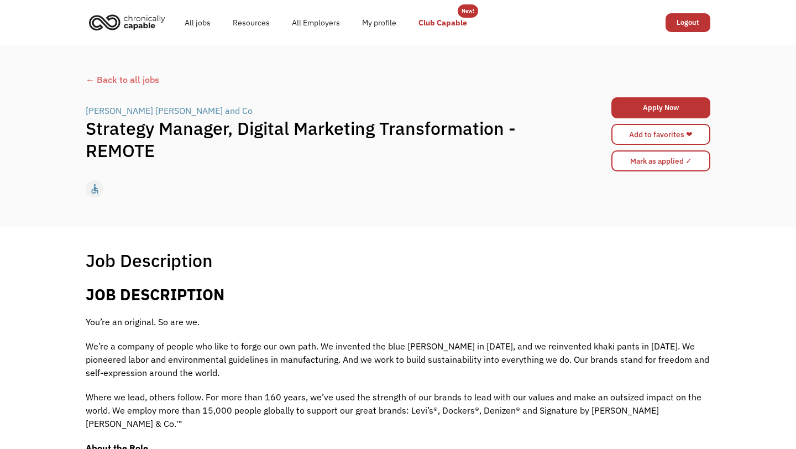
click at [431, 28] on link "Club Capable" at bounding box center [442, 22] width 71 height 35
click at [203, 25] on link "All jobs" at bounding box center [198, 22] width 48 height 35
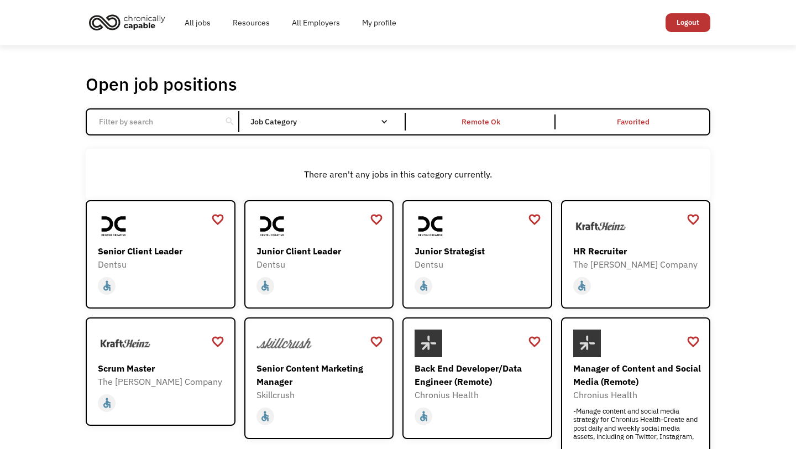
click at [321, 119] on div "Job Category" at bounding box center [324, 122] width 149 height 8
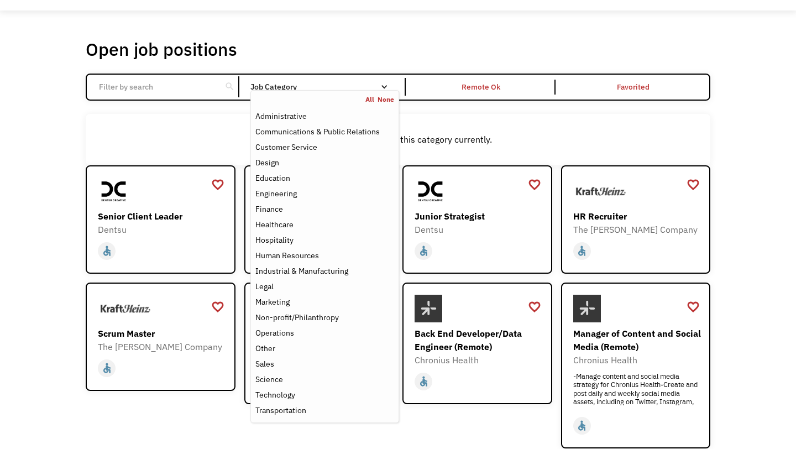
click at [331, 79] on div "Job Category" at bounding box center [324, 87] width 149 height 18
click at [476, 95] on link "Remote Ok" at bounding box center [481, 87] width 151 height 25
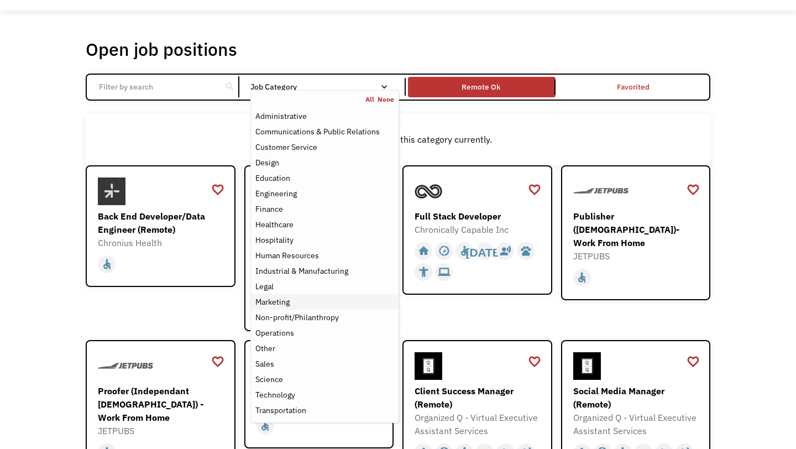
click at [284, 304] on div "Marketing" at bounding box center [272, 301] width 34 height 13
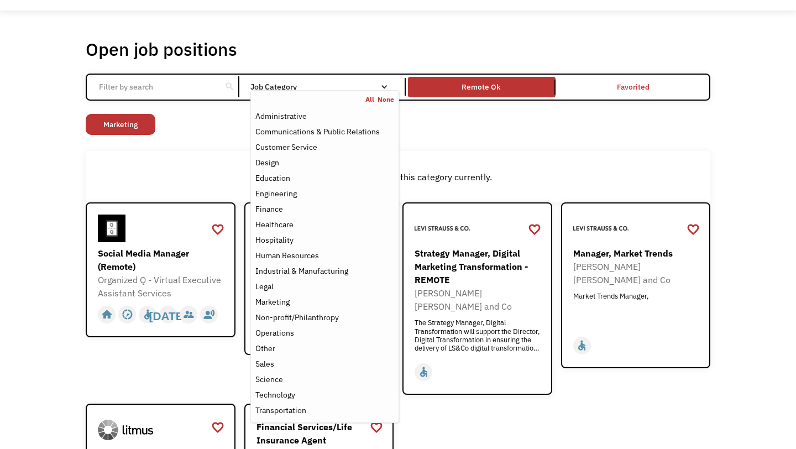
click at [45, 261] on div "Open job positions You have X liked items Search search Filter by category Admi…" at bounding box center [398, 297] width 796 height 573
click at [383, 75] on div "search Filter by category Administration Communications & Public Relations Cust…" at bounding box center [398, 87] width 625 height 27
click at [375, 83] on div "Job Category" at bounding box center [324, 87] width 149 height 8
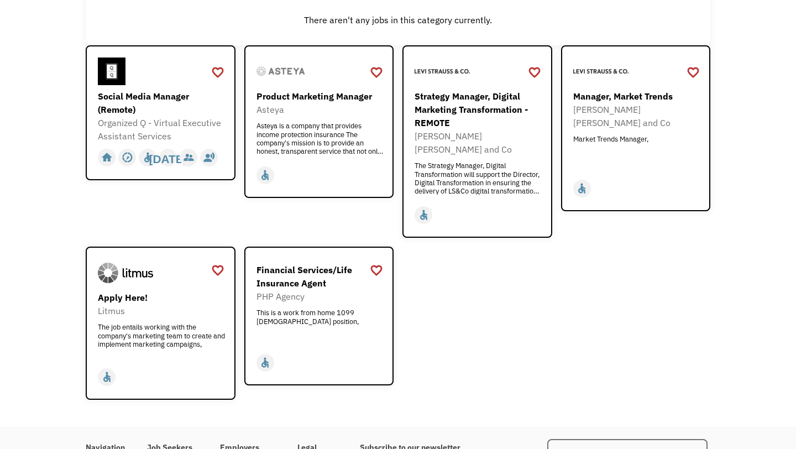
scroll to position [176, 0]
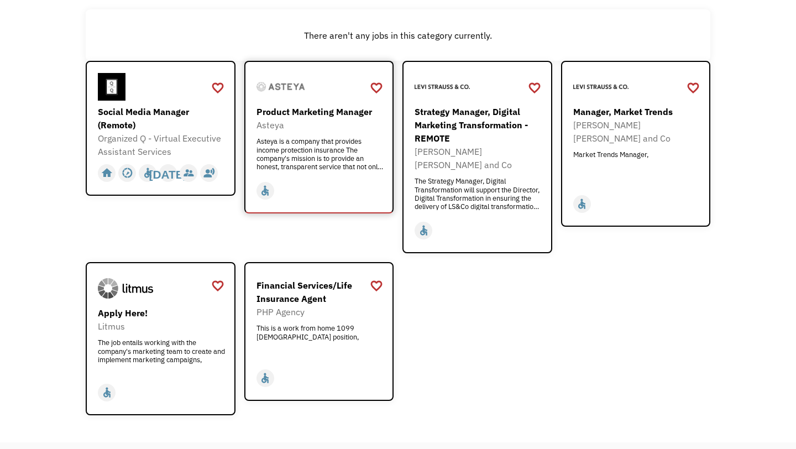
click at [313, 108] on div "Product Marketing Manager" at bounding box center [321, 111] width 128 height 13
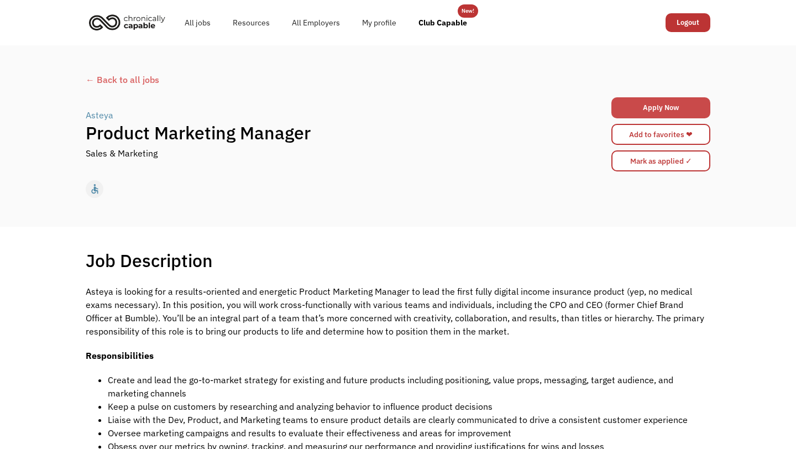
click at [642, 107] on link "Apply Now" at bounding box center [661, 107] width 99 height 21
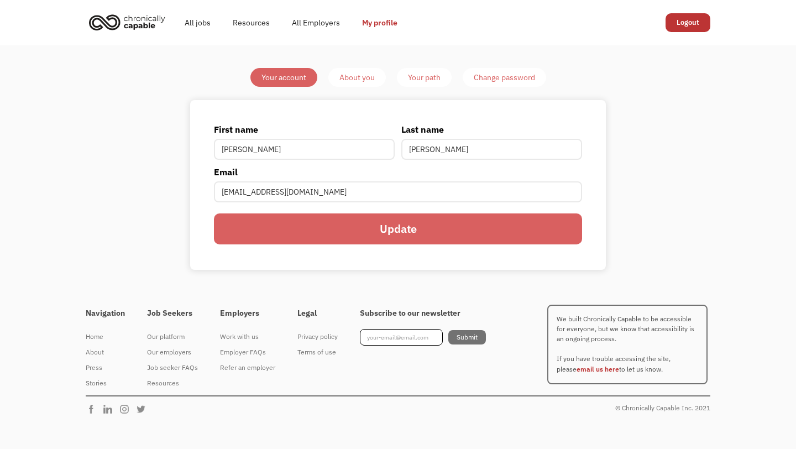
click at [361, 76] on div "About you" at bounding box center [356, 77] width 35 height 13
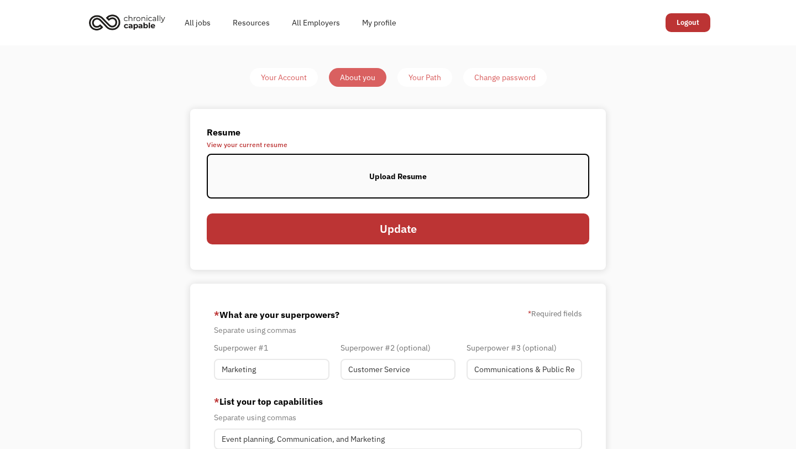
click at [262, 144] on span "View your current resume" at bounding box center [398, 145] width 383 height 7
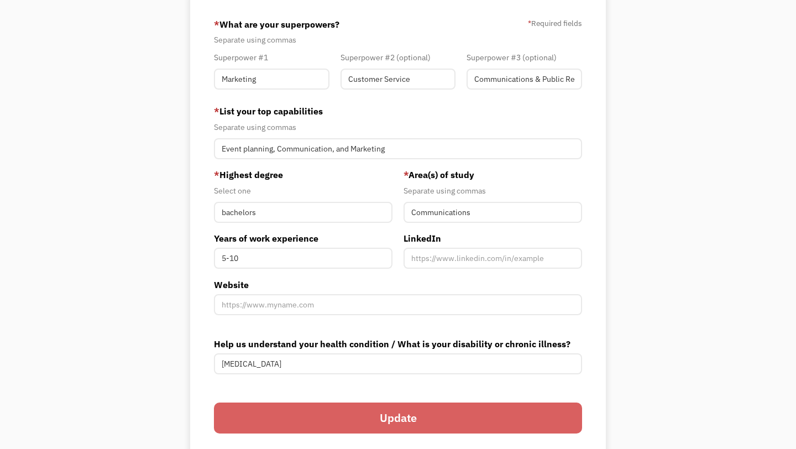
scroll to position [286, 0]
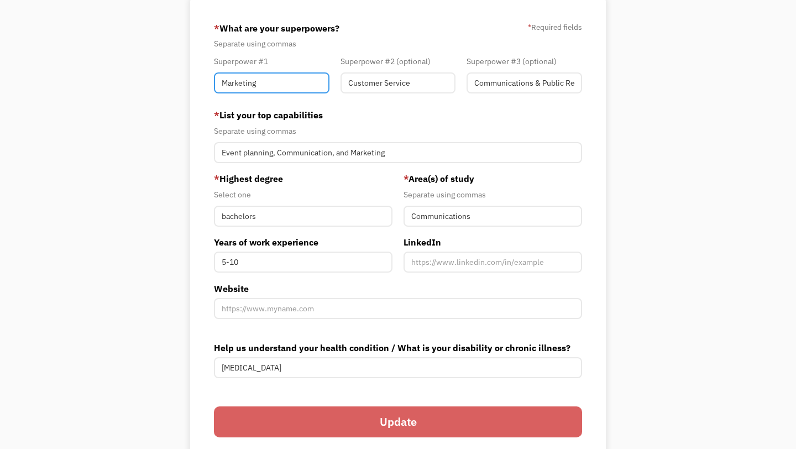
click at [275, 77] on input "Marketing" at bounding box center [272, 82] width 116 height 21
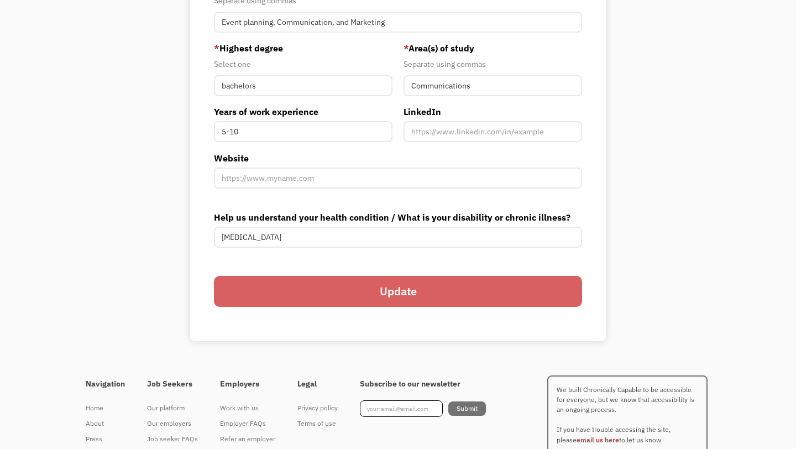
scroll to position [417, 0]
click at [225, 86] on input "bachelors" at bounding box center [303, 85] width 179 height 21
type input "Bachelors"
click at [389, 284] on input "Update" at bounding box center [398, 290] width 368 height 31
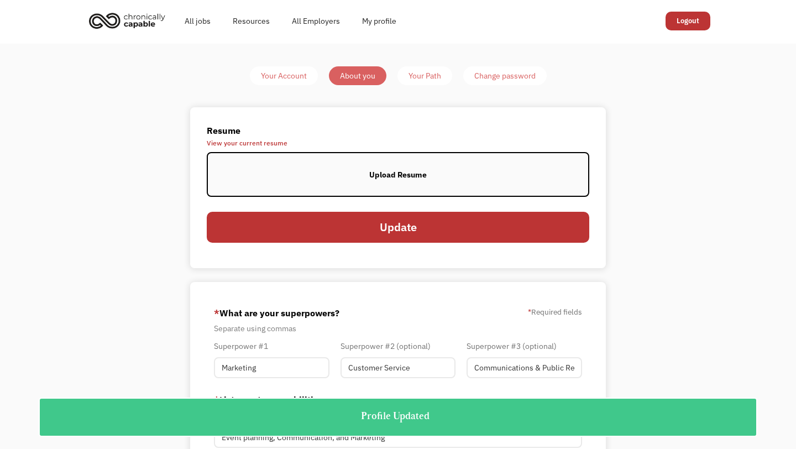
scroll to position [0, 0]
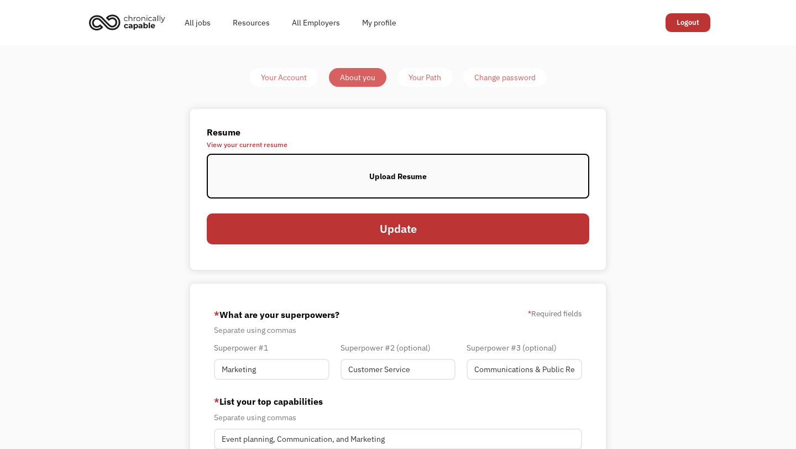
click at [428, 73] on div "Your Path" at bounding box center [425, 77] width 33 height 13
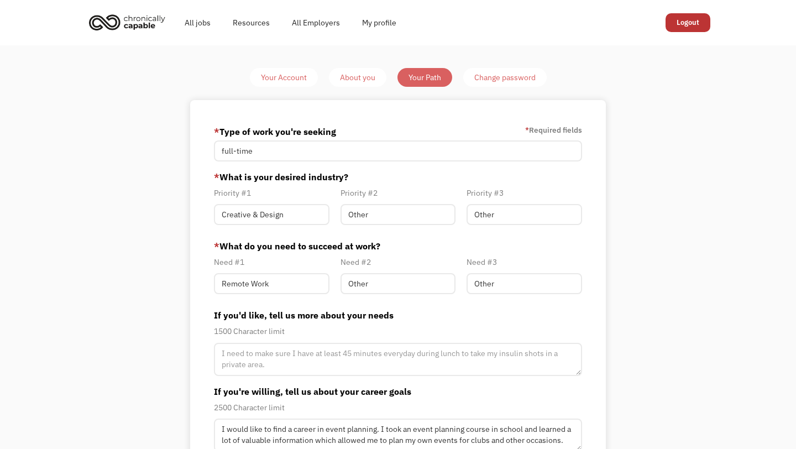
type input "[EMAIL_ADDRESS][DOMAIN_NAME]"
click at [496, 76] on div "Change password" at bounding box center [504, 77] width 61 height 13
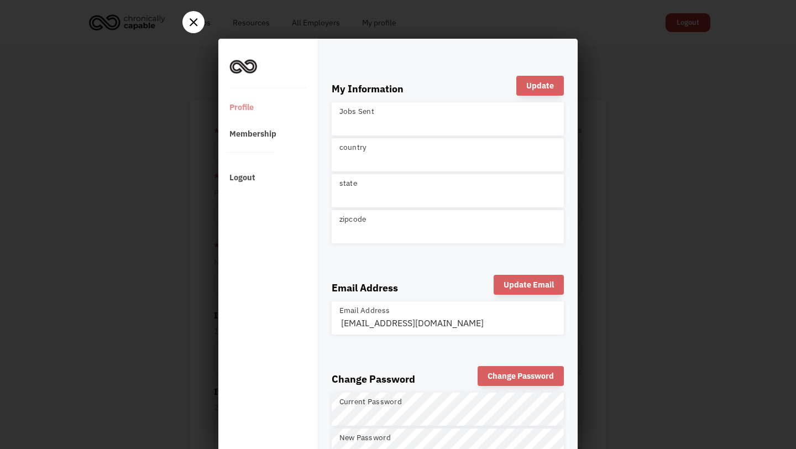
click at [196, 21] on icon at bounding box center [194, 22] width 8 height 8
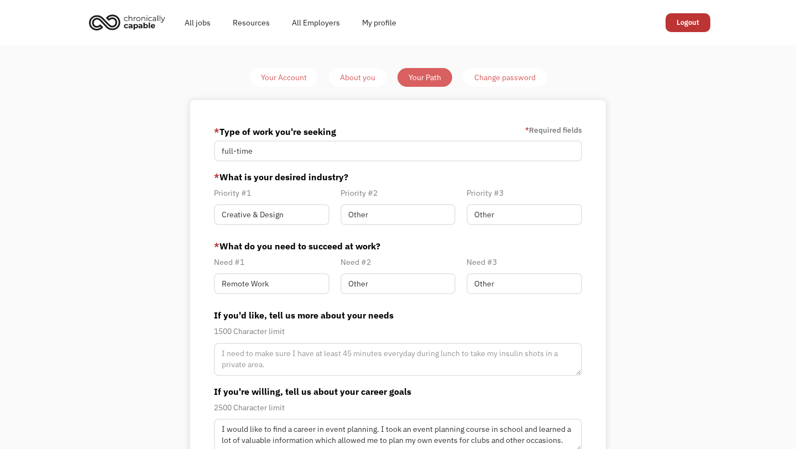
click at [270, 78] on div "Your Account" at bounding box center [284, 77] width 46 height 13
